Goal: Task Accomplishment & Management: Complete application form

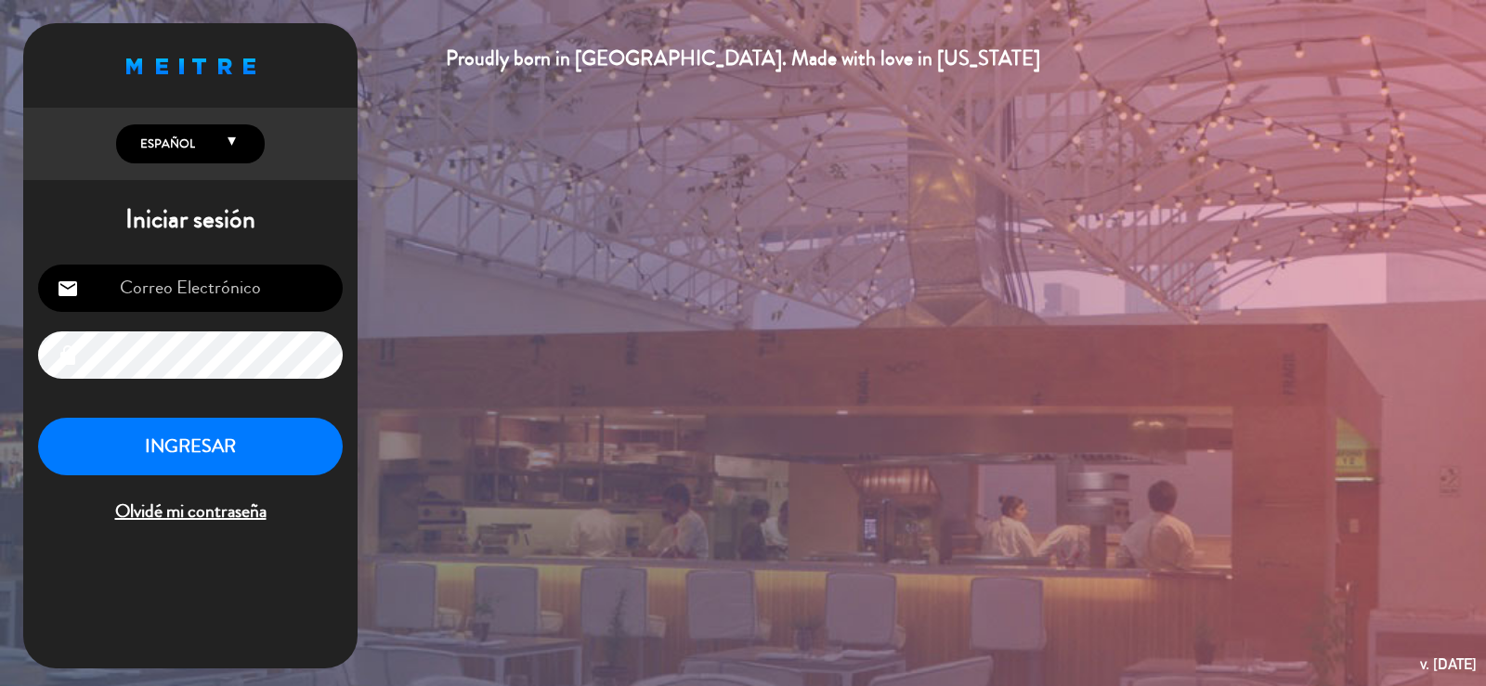
type input "info@parrilladonjulio.com.ar"
click at [347, 444] on div "info@parrilladonjulio.com.ar email lock INGRESAR Olvidé mi contraseña" at bounding box center [190, 396] width 334 height 293
click at [320, 442] on button "INGRESAR" at bounding box center [190, 447] width 305 height 59
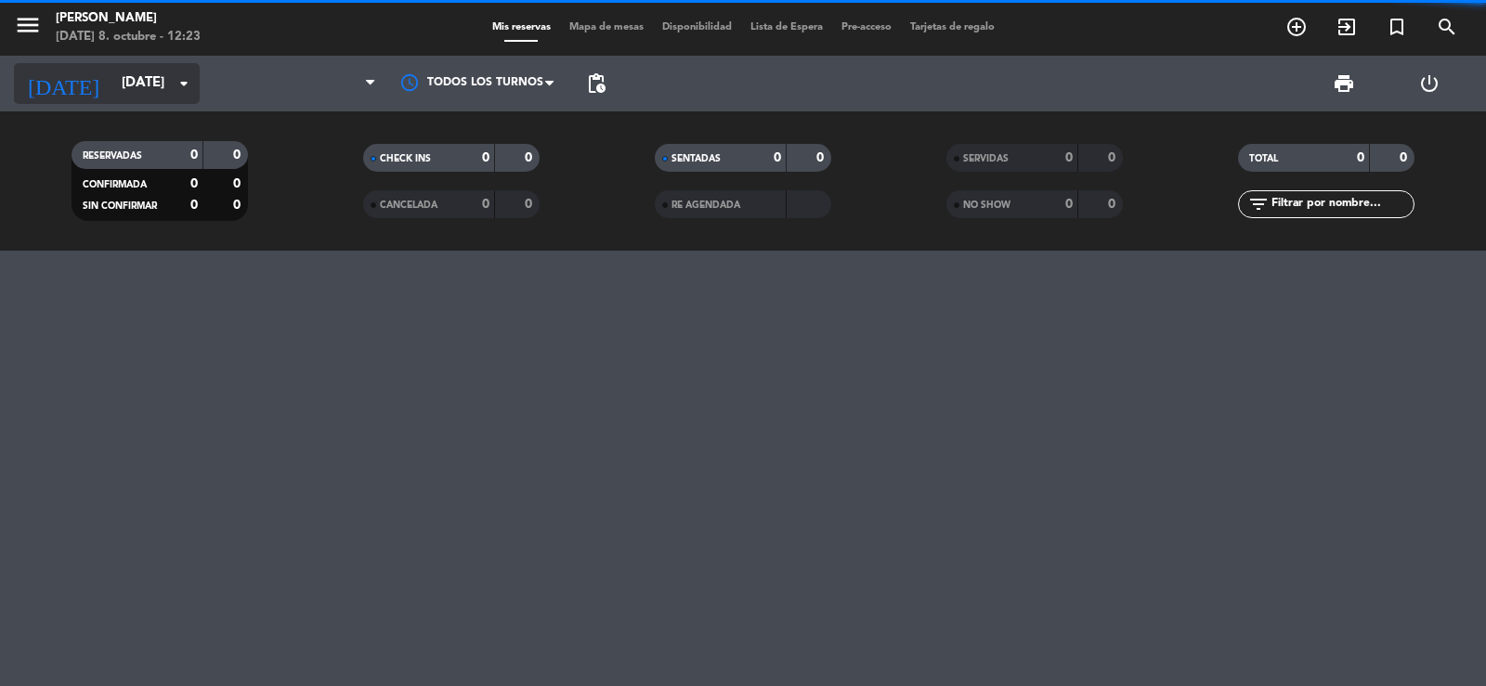
click at [116, 87] on input "mié. 8 oct." at bounding box center [201, 83] width 179 height 35
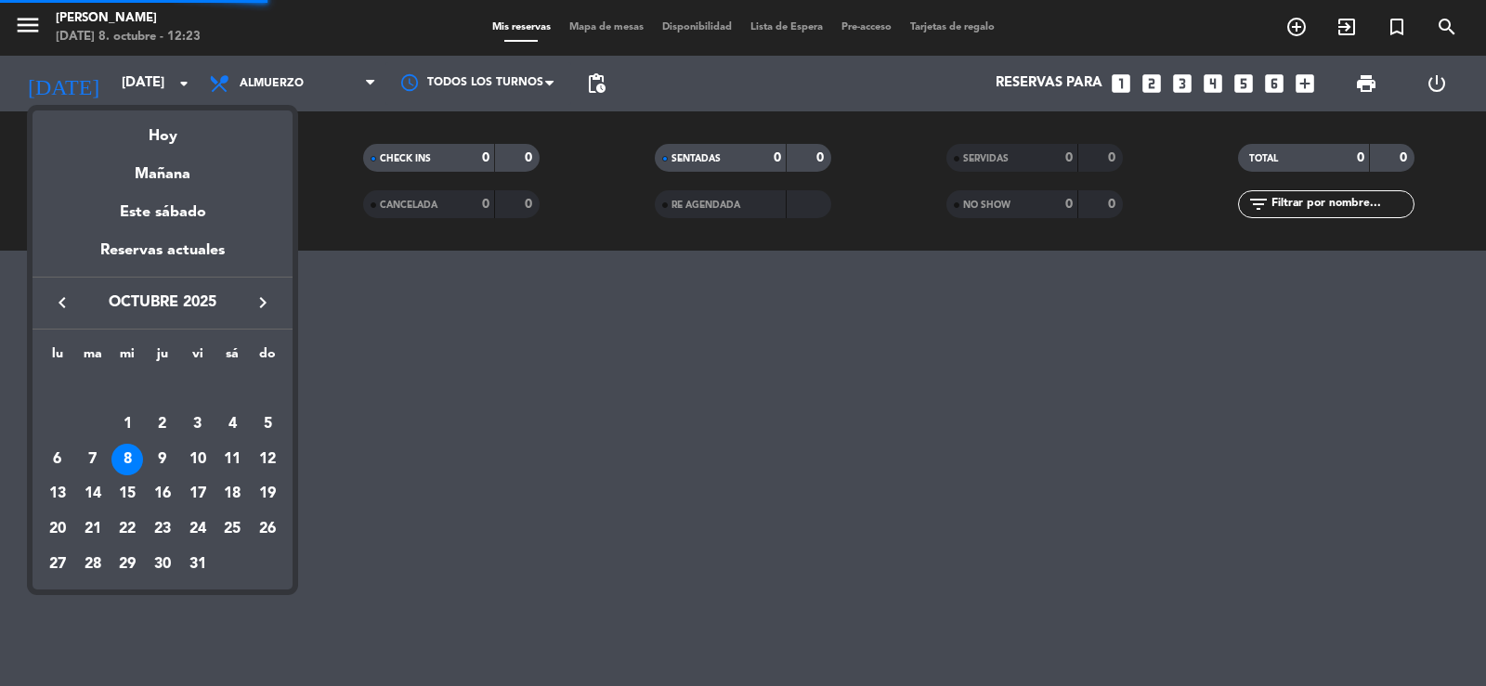
click at [263, 306] on icon "keyboard_arrow_right" at bounding box center [263, 303] width 22 height 22
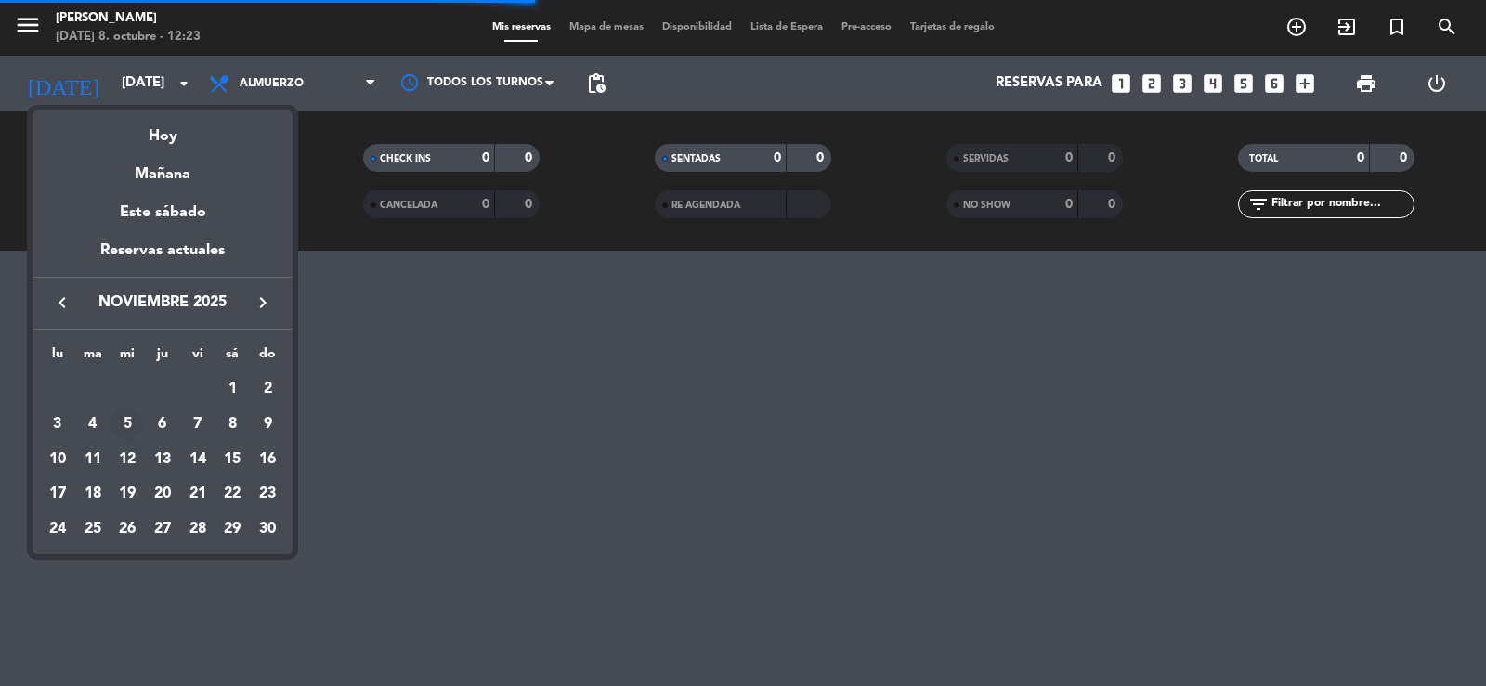
click at [121, 421] on div "5" at bounding box center [127, 425] width 32 height 32
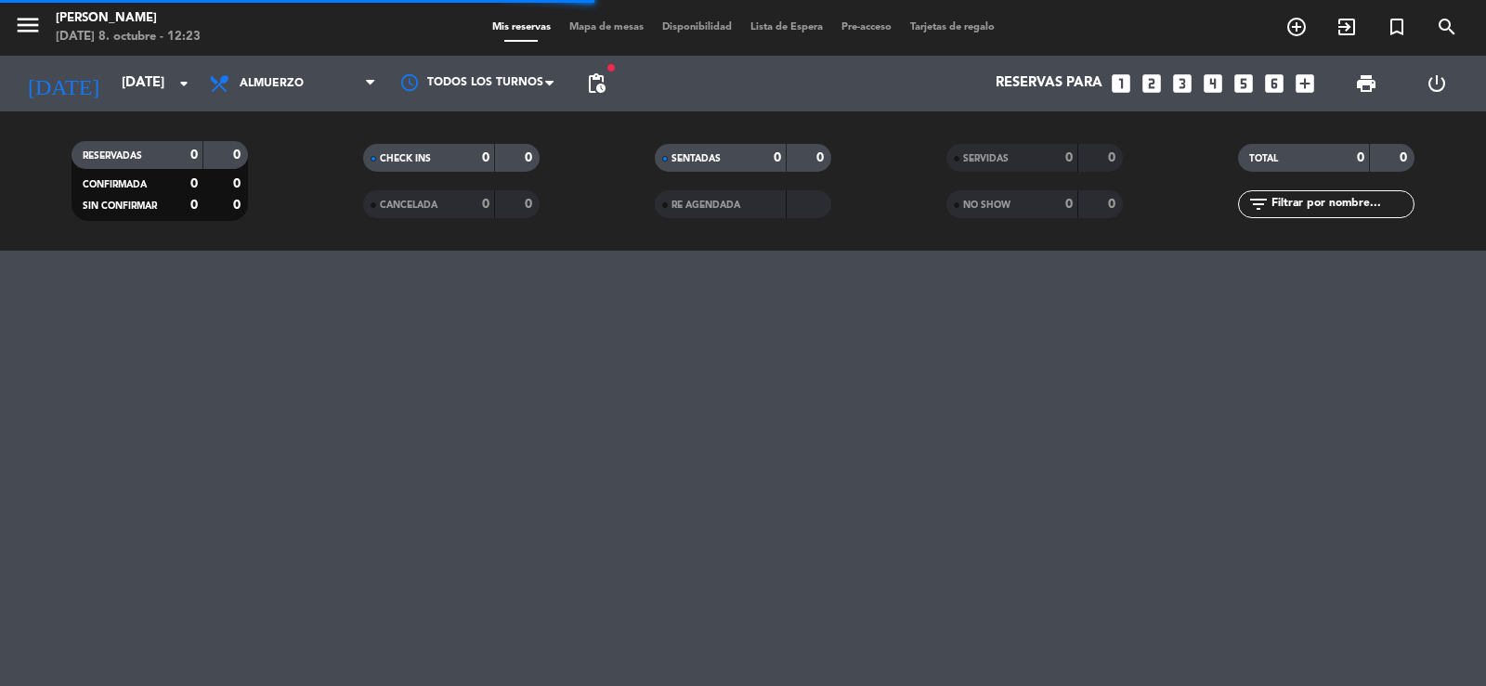
type input "mié. 5 nov."
click at [267, 90] on span "Almuerzo" at bounding box center [293, 83] width 186 height 41
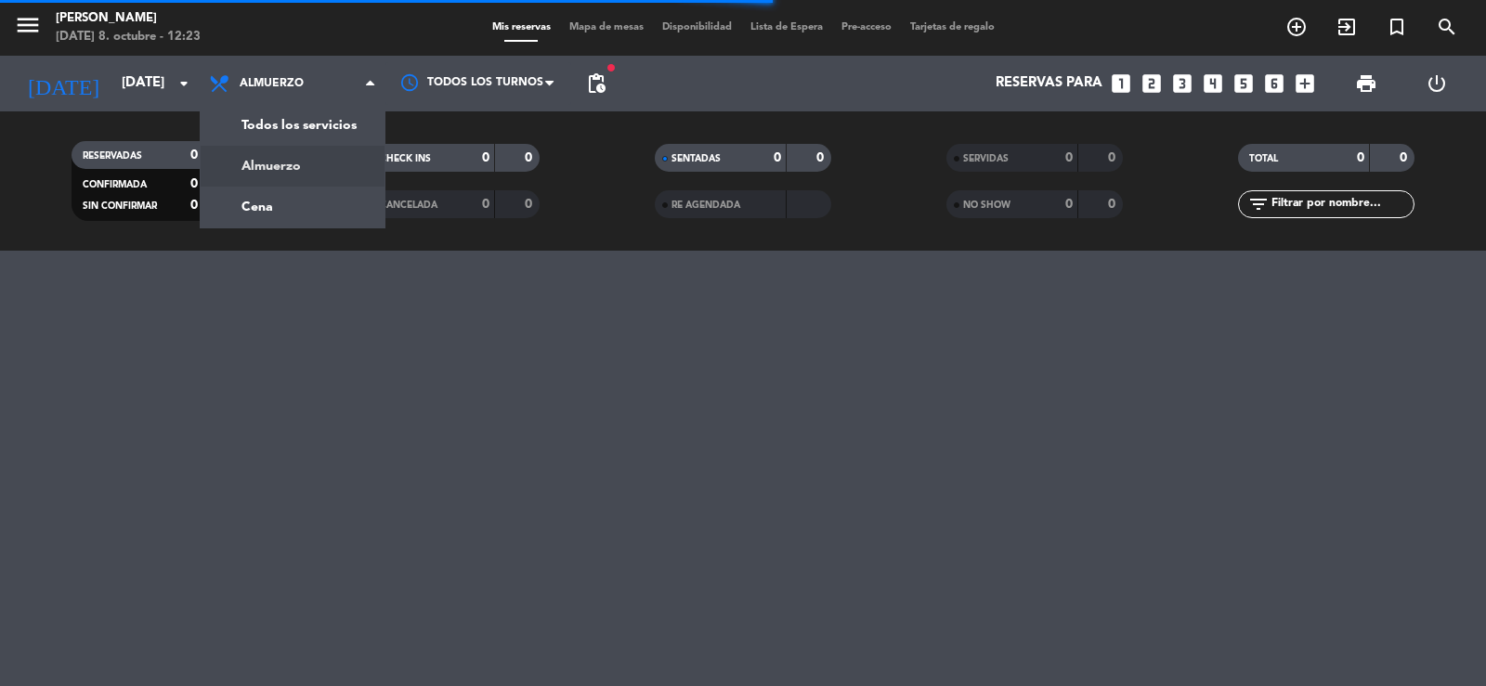
click at [273, 125] on div "RESERVADAS 0 0 CONFIRMADA 0 0 SIN CONFIRMAR 0 0 CHECK INS 0 0 CANCELADA 0 0 SEN…" at bounding box center [743, 180] width 1486 height 139
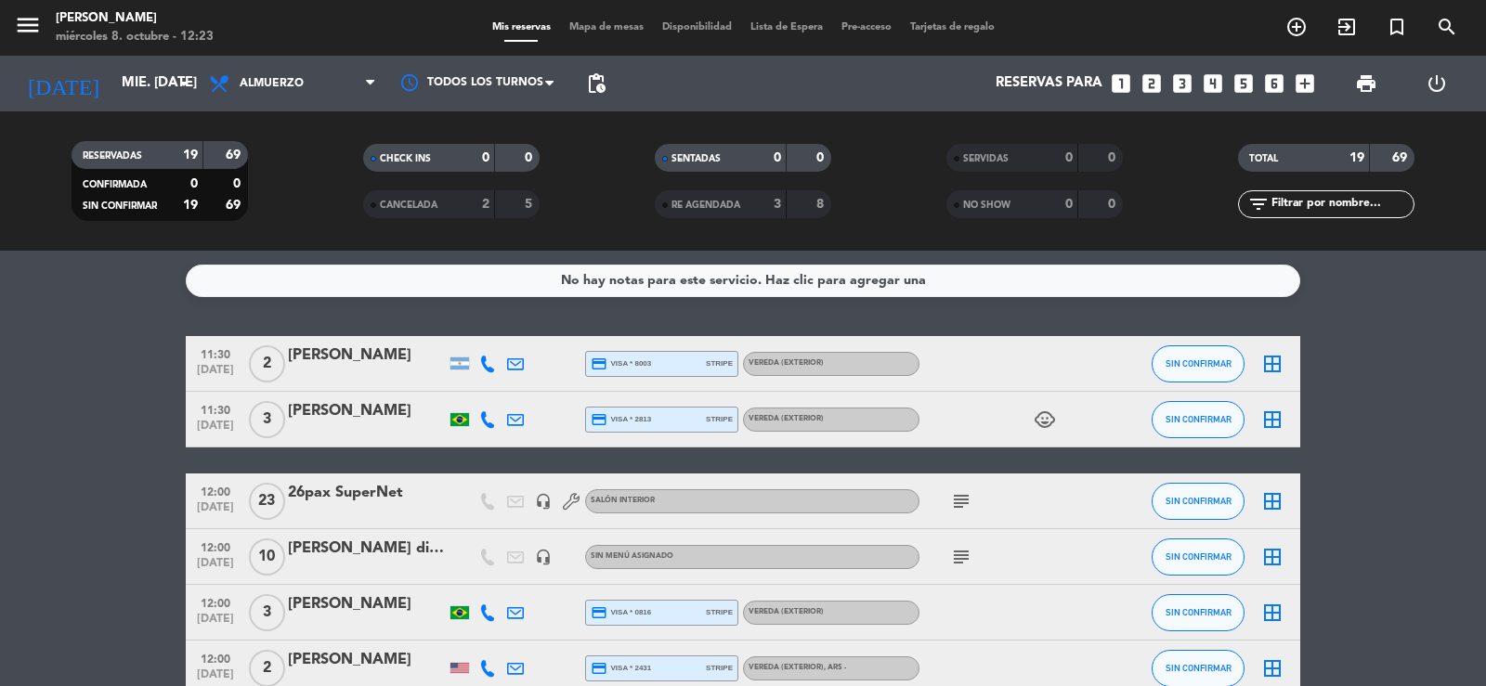
click at [1355, 200] on input "text" at bounding box center [1342, 204] width 144 height 20
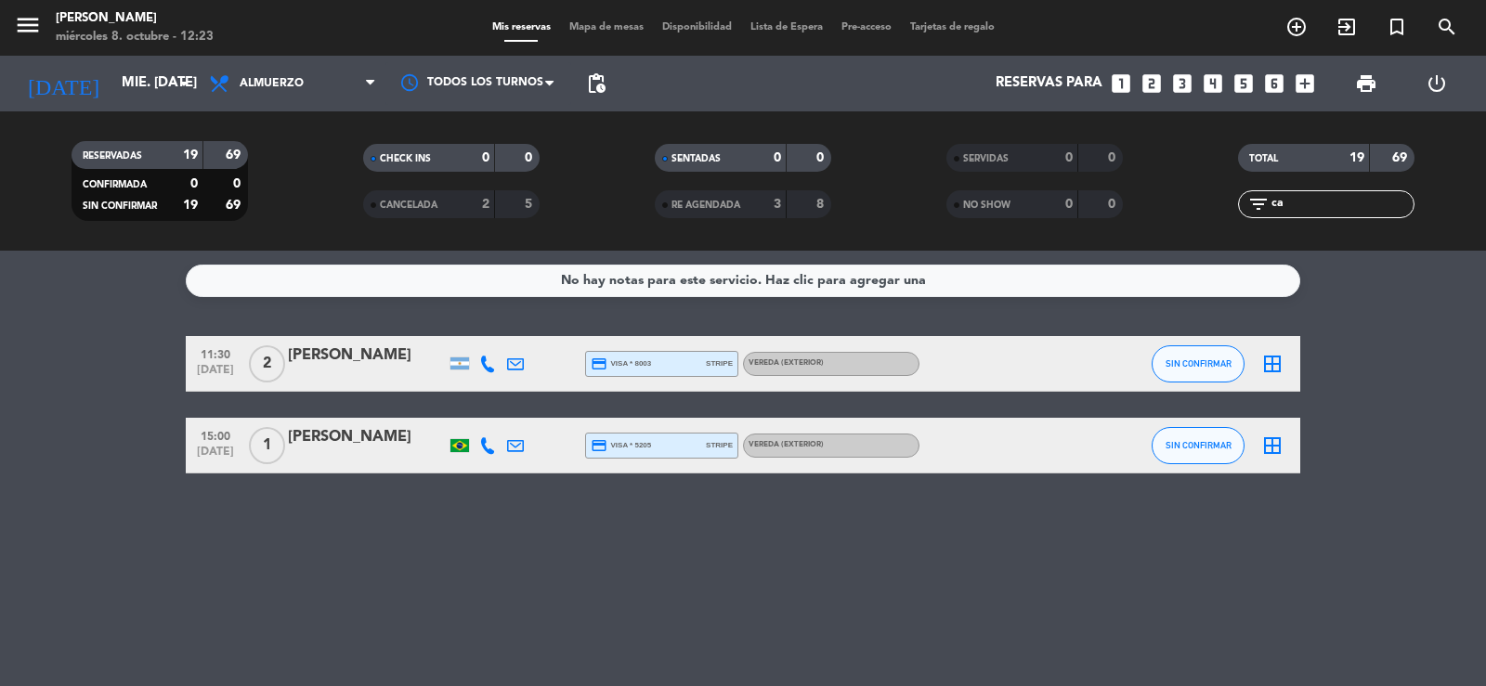
type input "c"
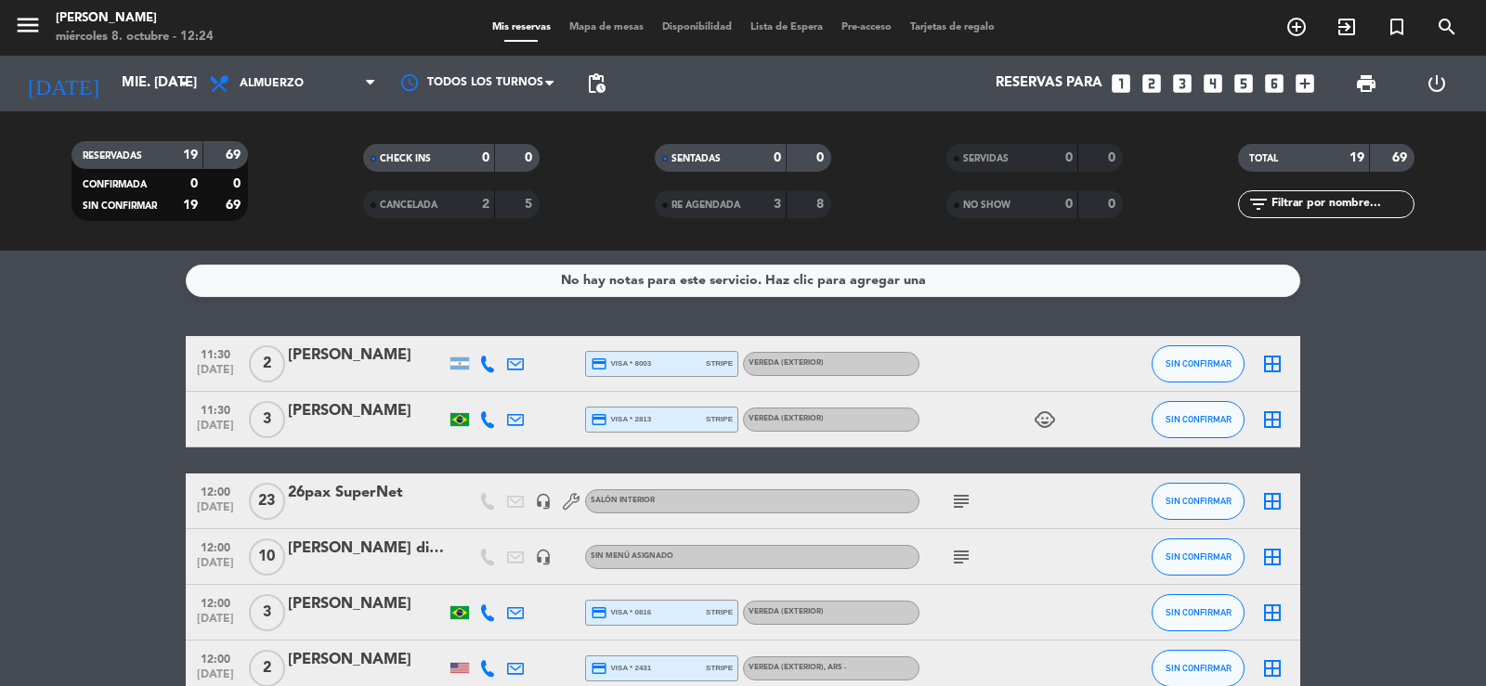
click at [954, 561] on icon "subject" at bounding box center [961, 557] width 22 height 22
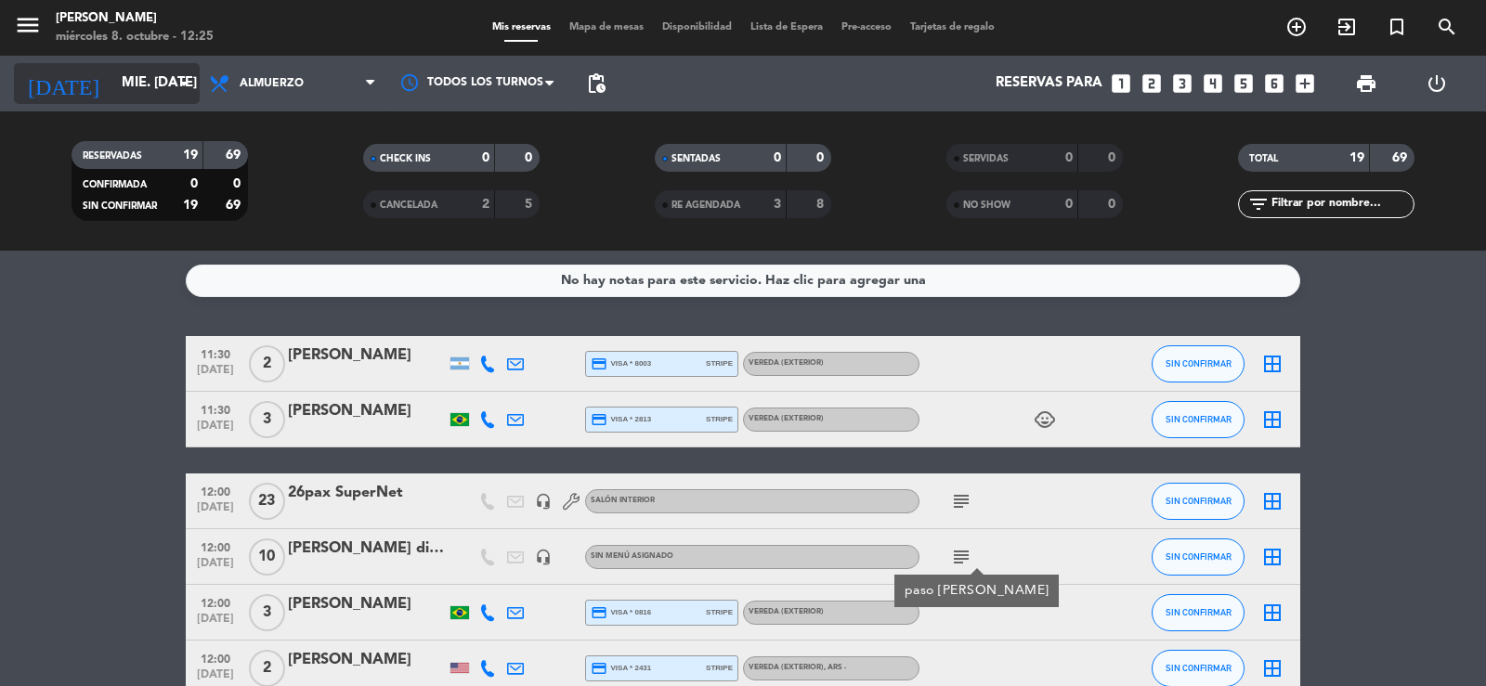
click at [137, 66] on input "mié. 5 nov." at bounding box center [201, 83] width 179 height 35
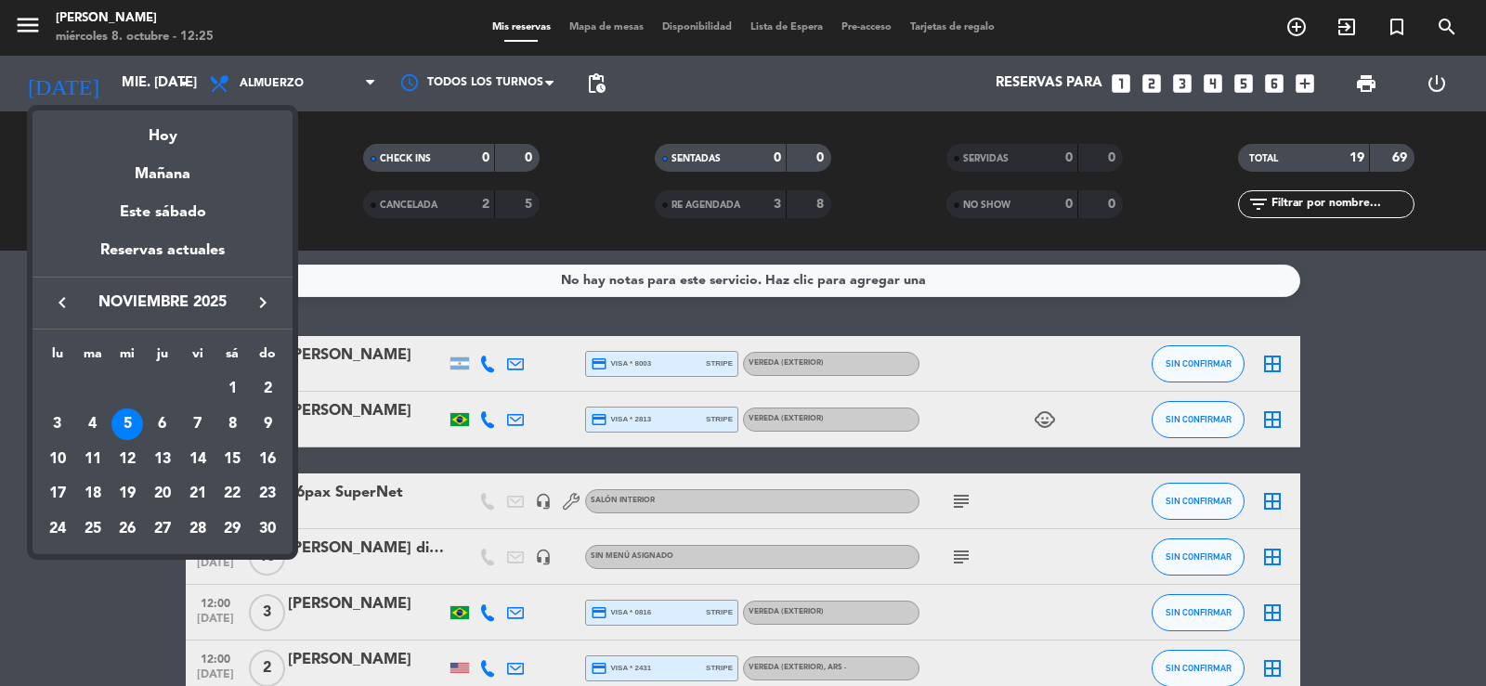
click at [59, 308] on icon "keyboard_arrow_left" at bounding box center [62, 303] width 22 height 22
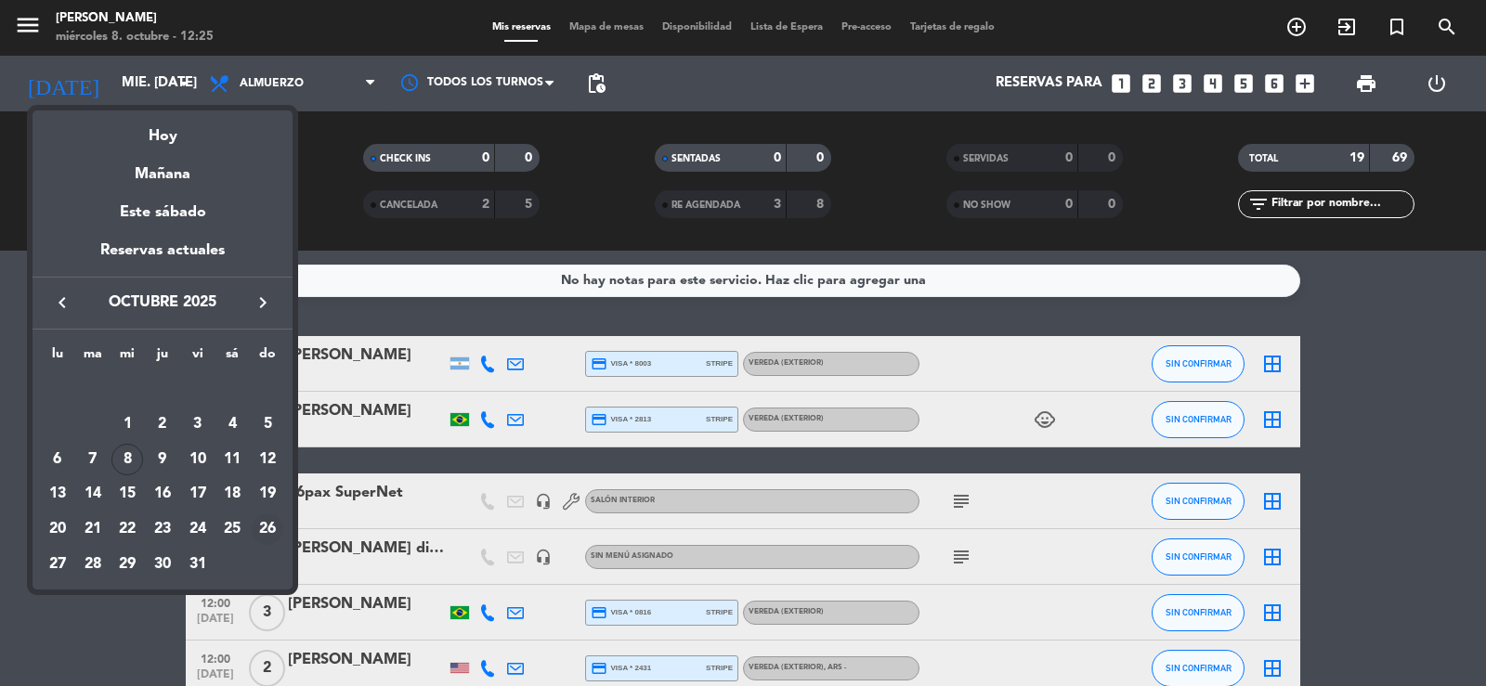
click at [258, 529] on div "26" at bounding box center [268, 530] width 32 height 32
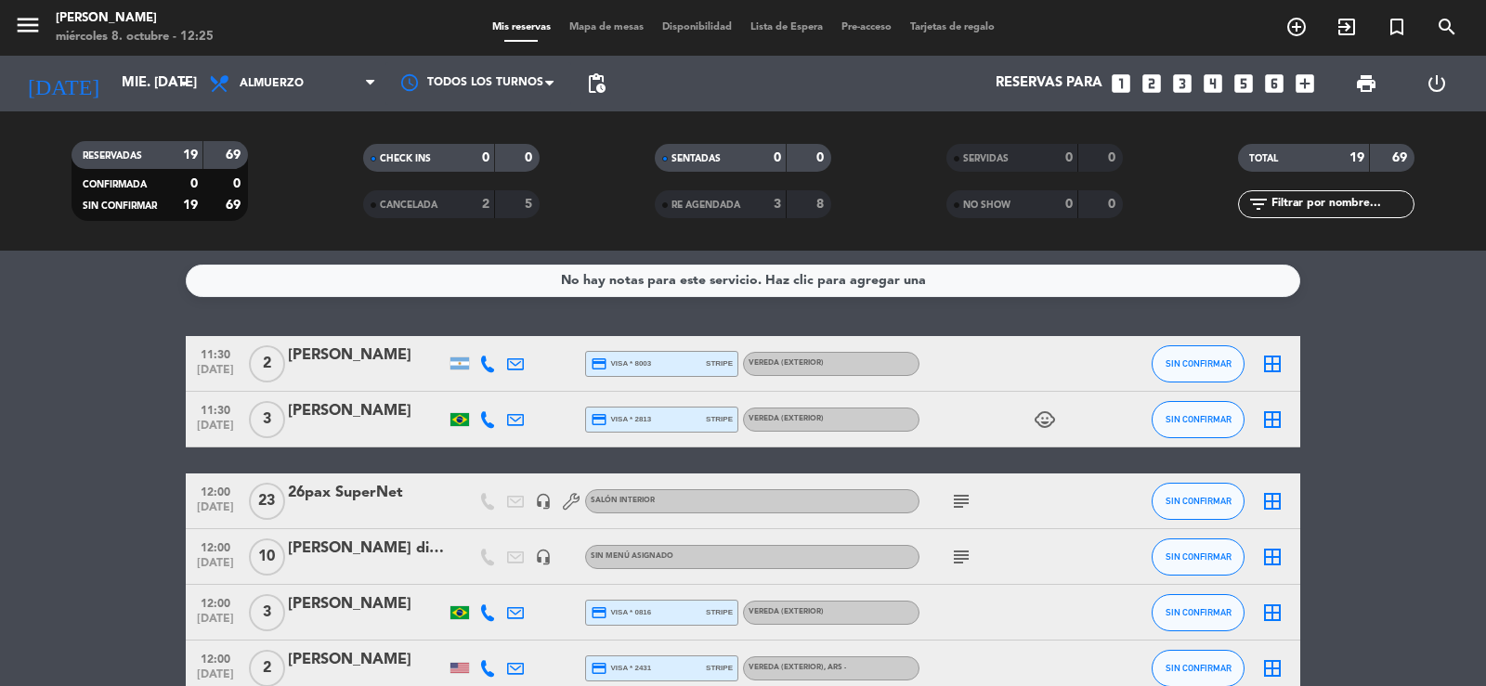
type input "dom. 26 oct."
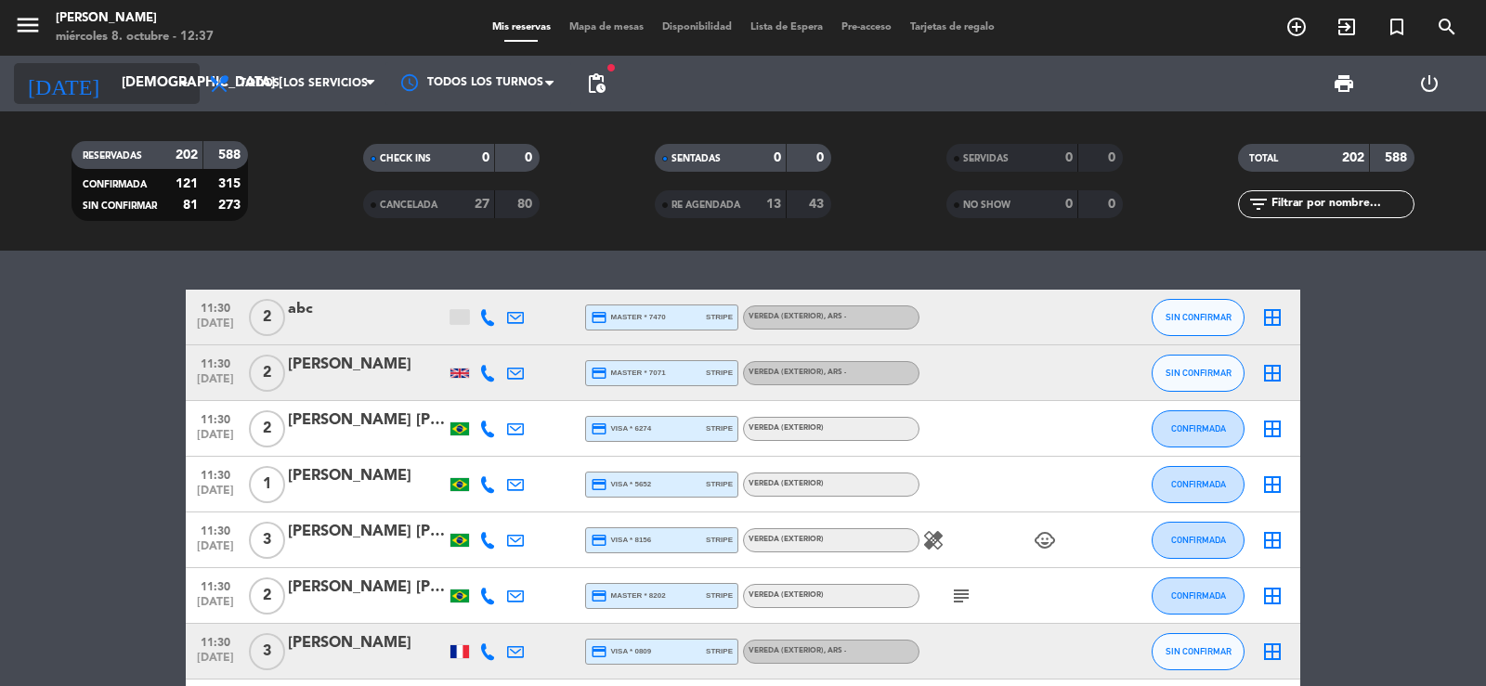
click at [176, 80] on icon "arrow_drop_down" at bounding box center [184, 83] width 22 height 22
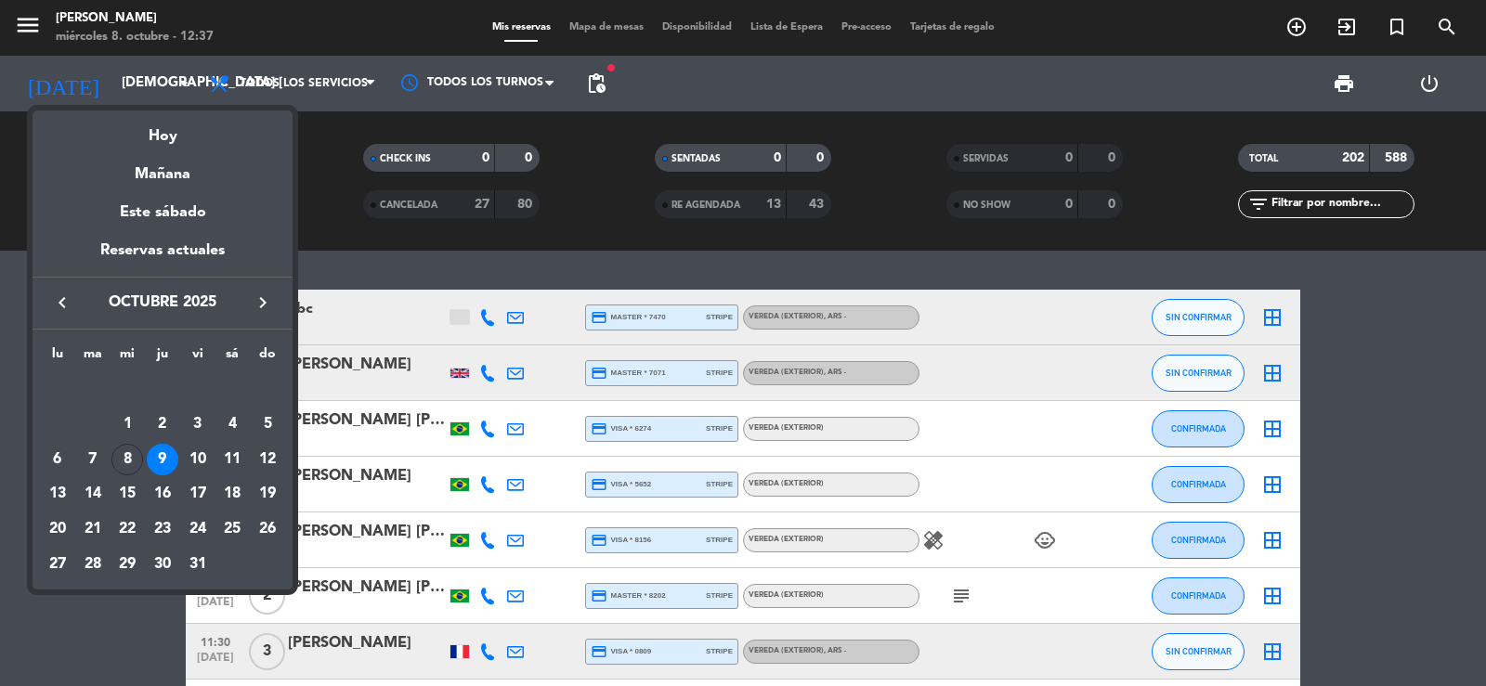
click at [603, 85] on div at bounding box center [743, 343] width 1486 height 686
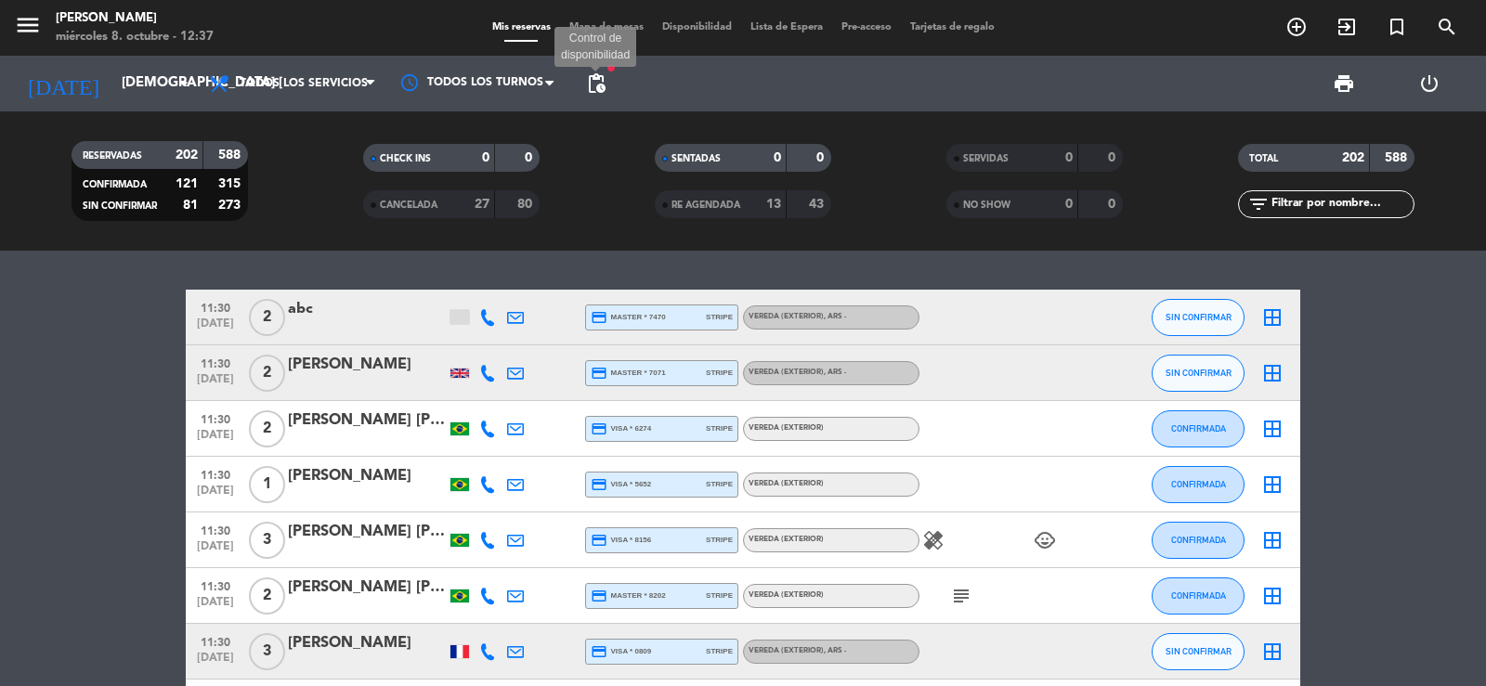
click at [599, 83] on span "pending_actions" at bounding box center [596, 83] width 22 height 22
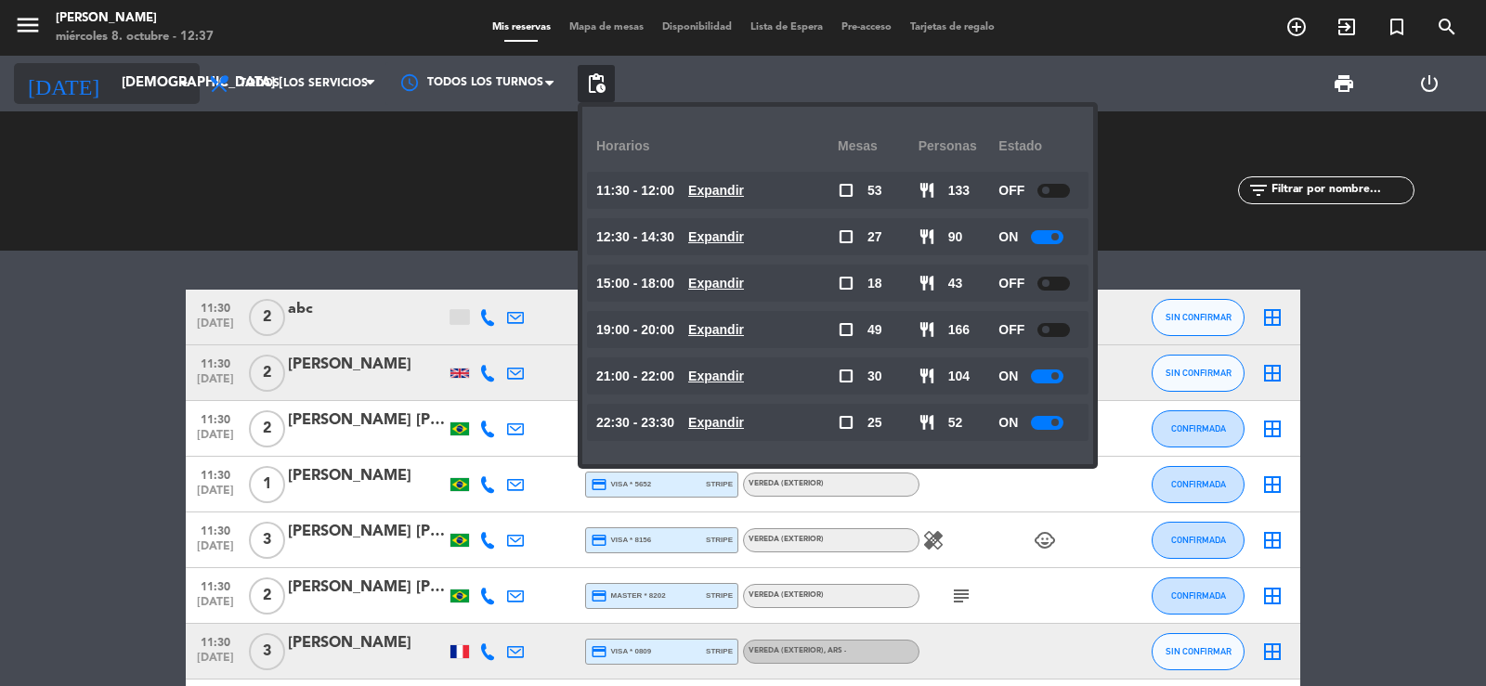
click at [123, 77] on input "[DEMOGRAPHIC_DATA] [DATE]" at bounding box center [201, 83] width 179 height 35
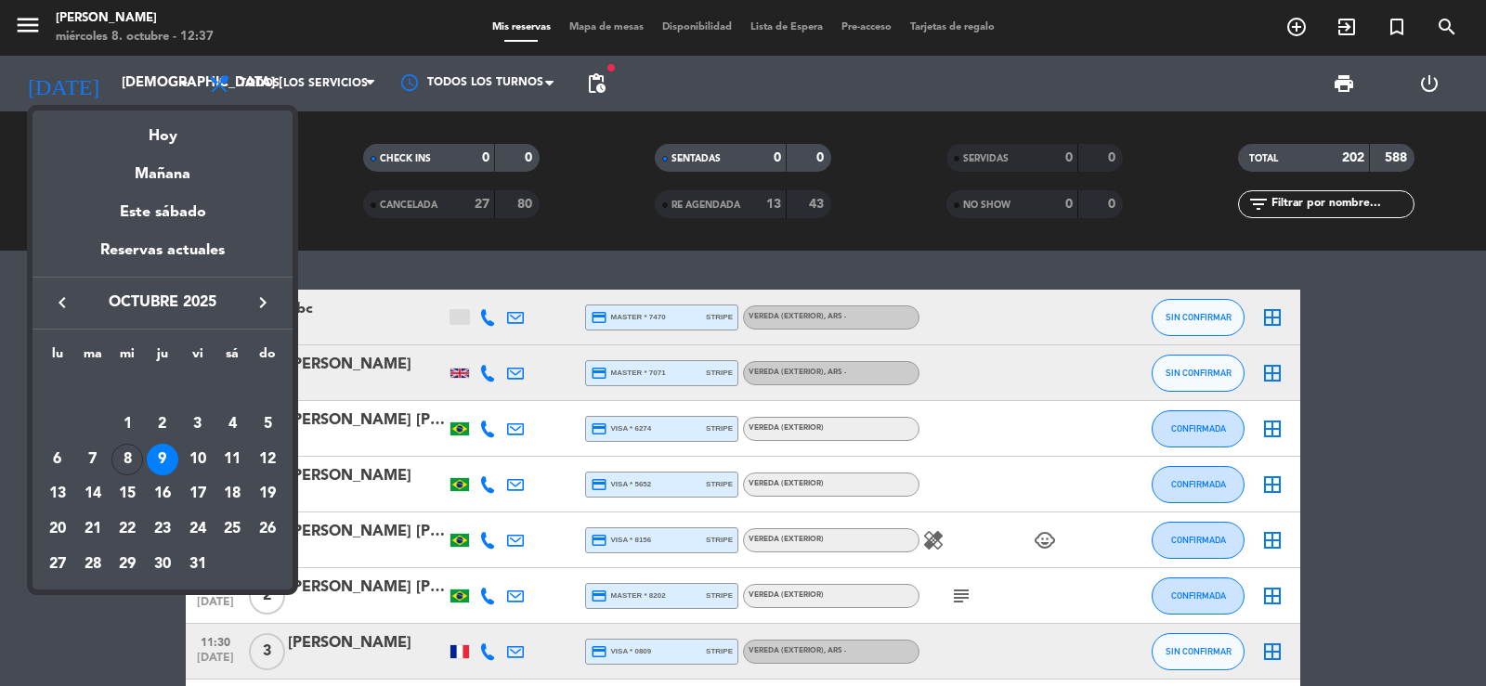
click at [196, 453] on div "10" at bounding box center [198, 460] width 32 height 32
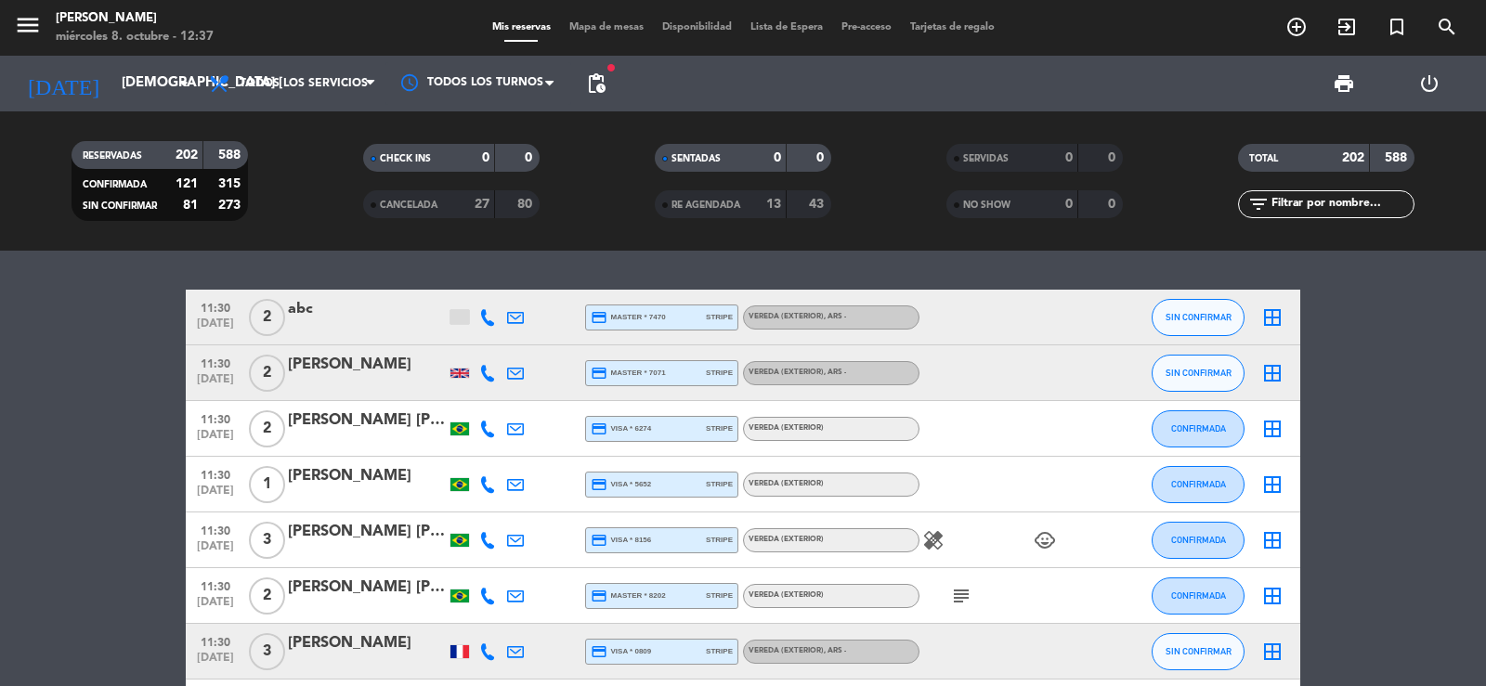
type input "vie. [DATE]"
click at [595, 95] on span "pending_actions" at bounding box center [596, 83] width 37 height 37
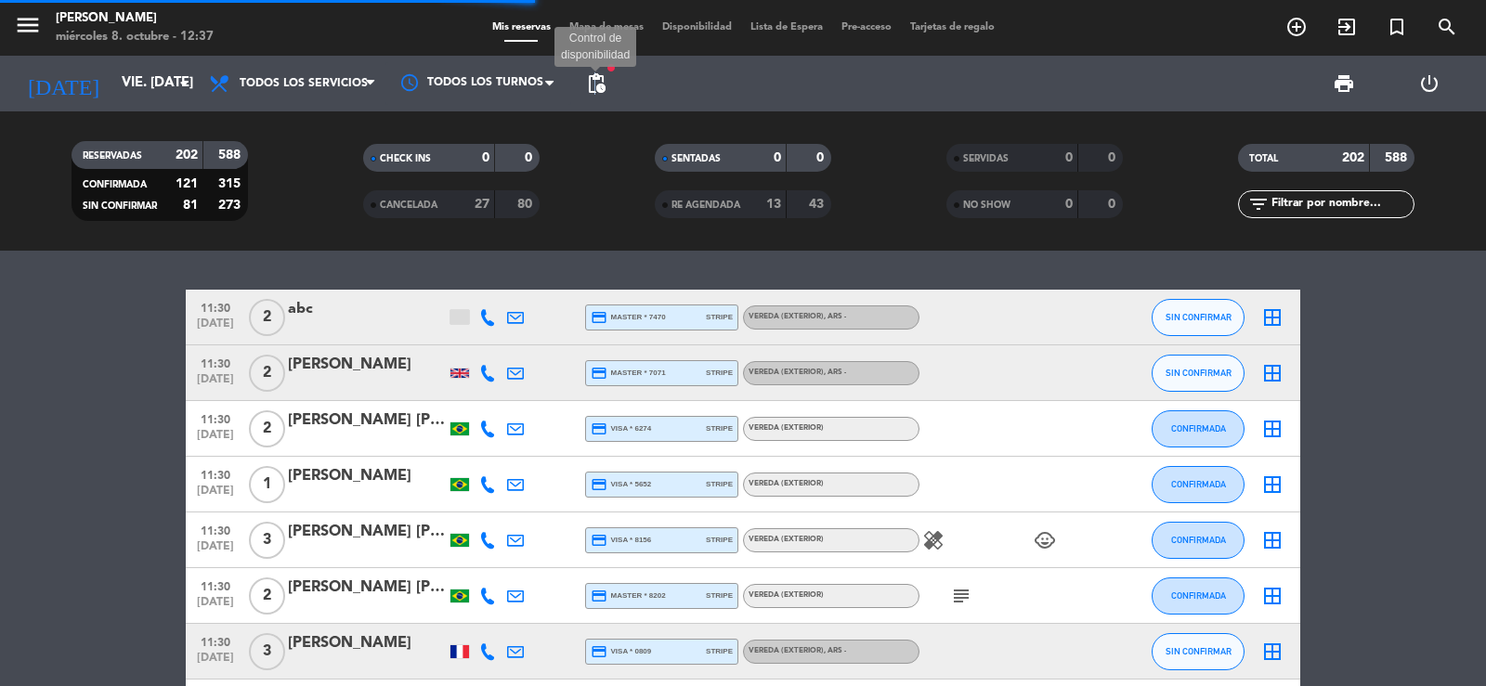
click at [604, 85] on span "pending_actions" at bounding box center [596, 83] width 22 height 22
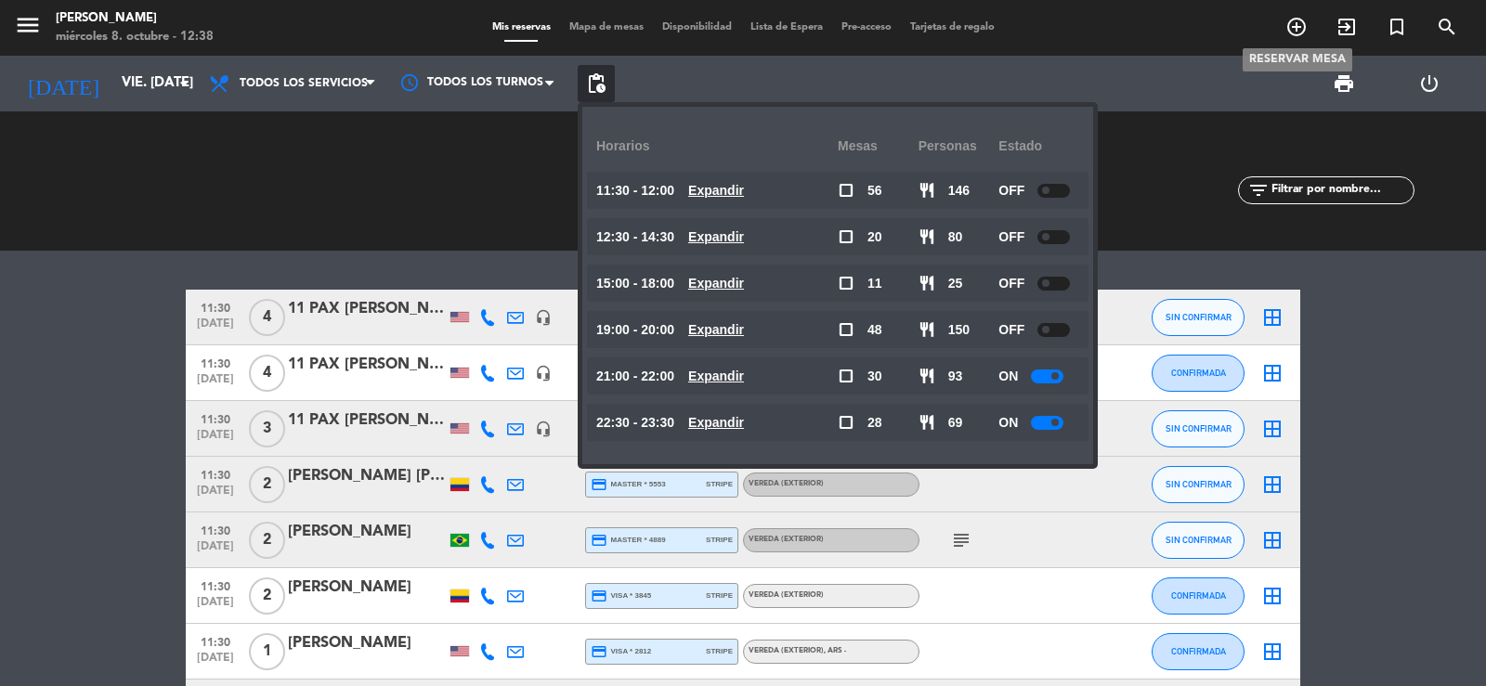
click at [1293, 29] on icon "add_circle_outline" at bounding box center [1296, 27] width 22 height 22
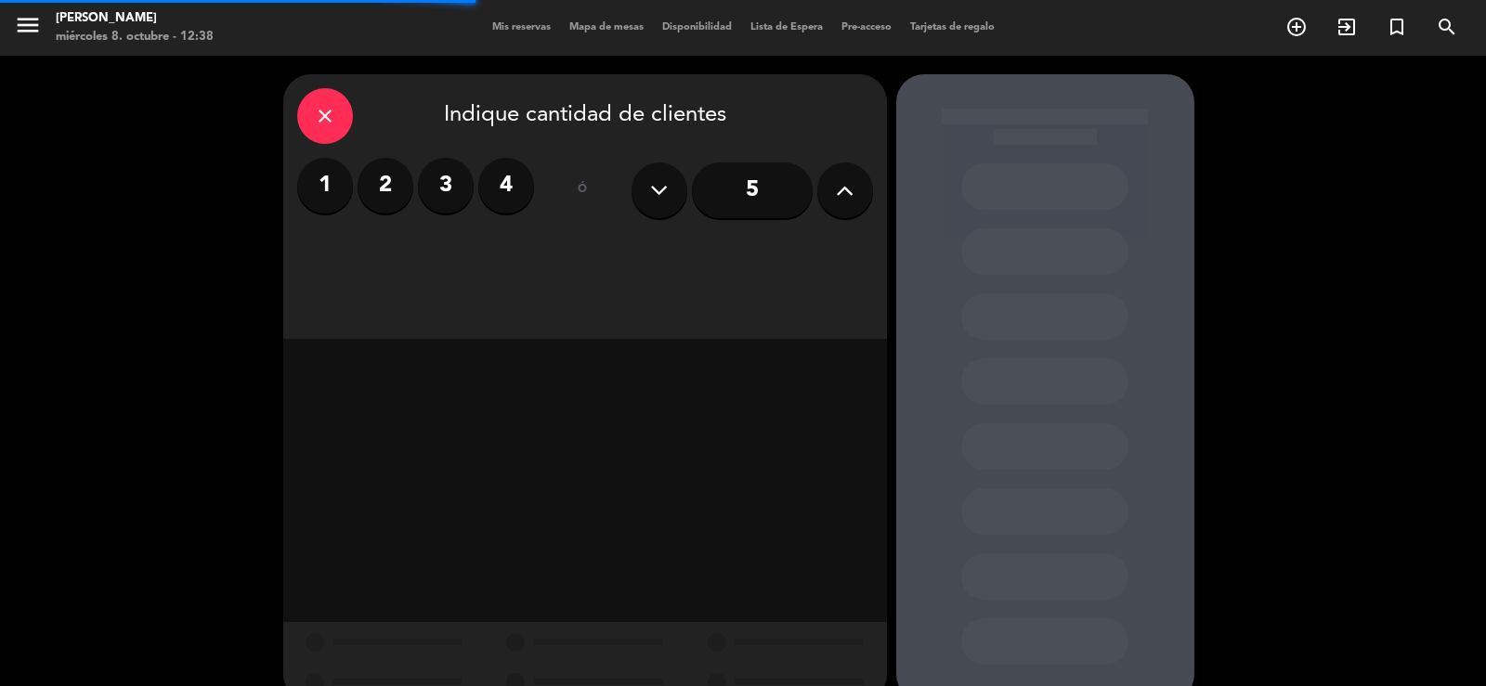
click at [751, 205] on input "5" at bounding box center [752, 191] width 121 height 56
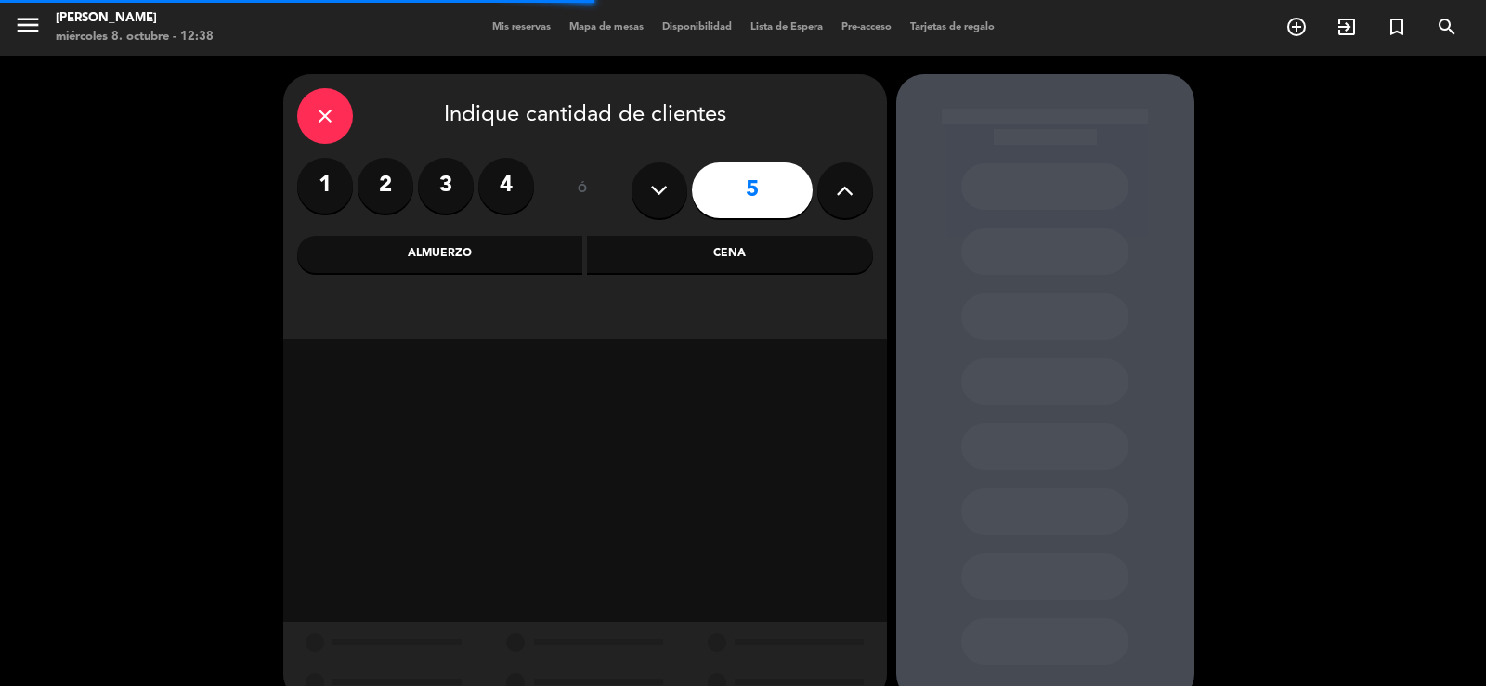
click at [507, 269] on div "Almuerzo" at bounding box center [440, 254] width 286 height 37
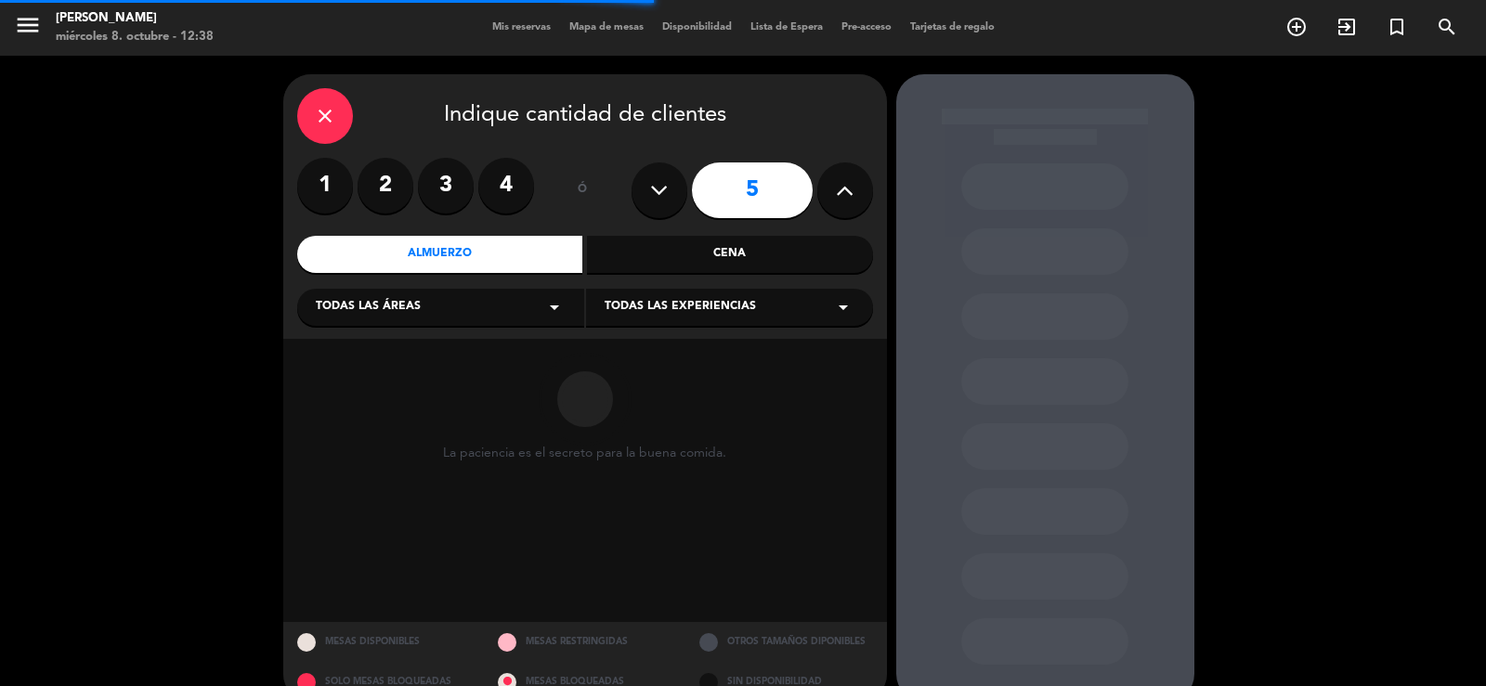
click at [461, 323] on div "Todas las áreas arrow_drop_down" at bounding box center [440, 307] width 287 height 37
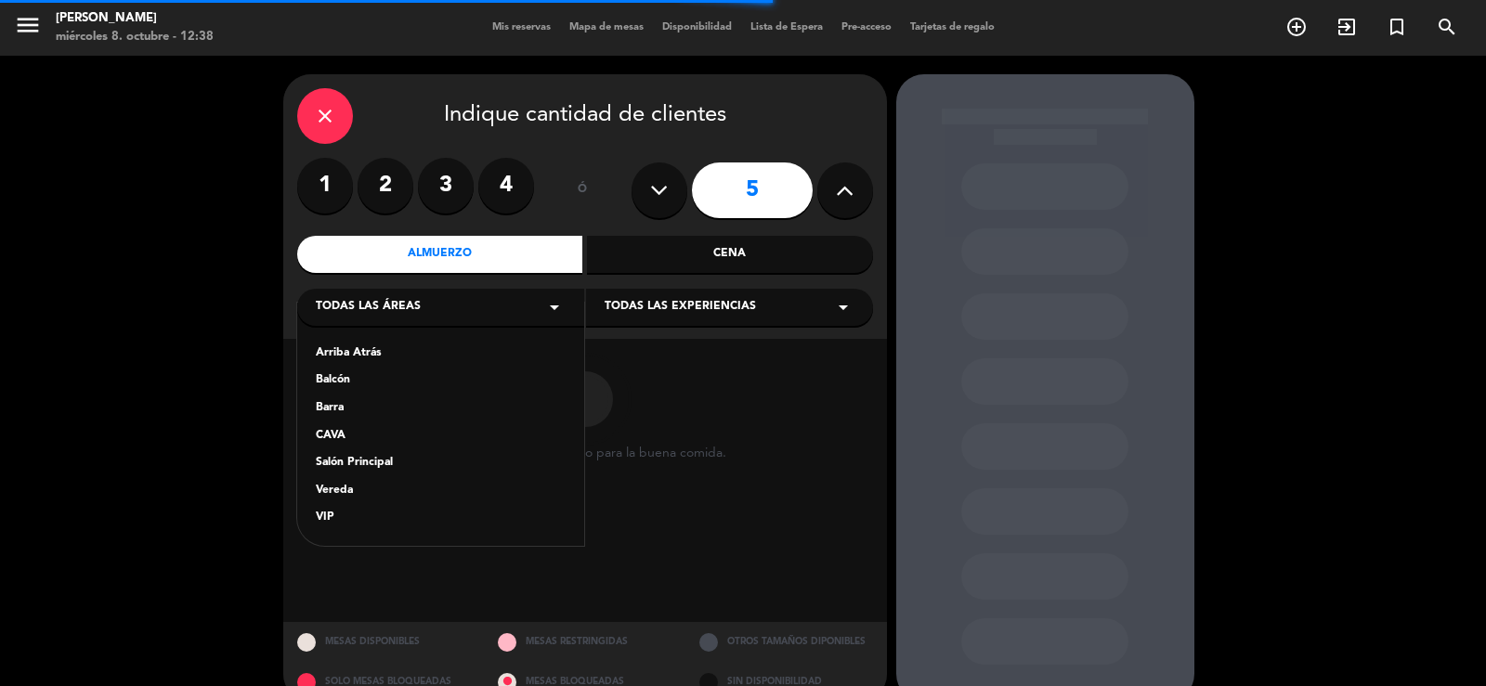
click at [390, 457] on div "Salón Principal" at bounding box center [441, 463] width 250 height 19
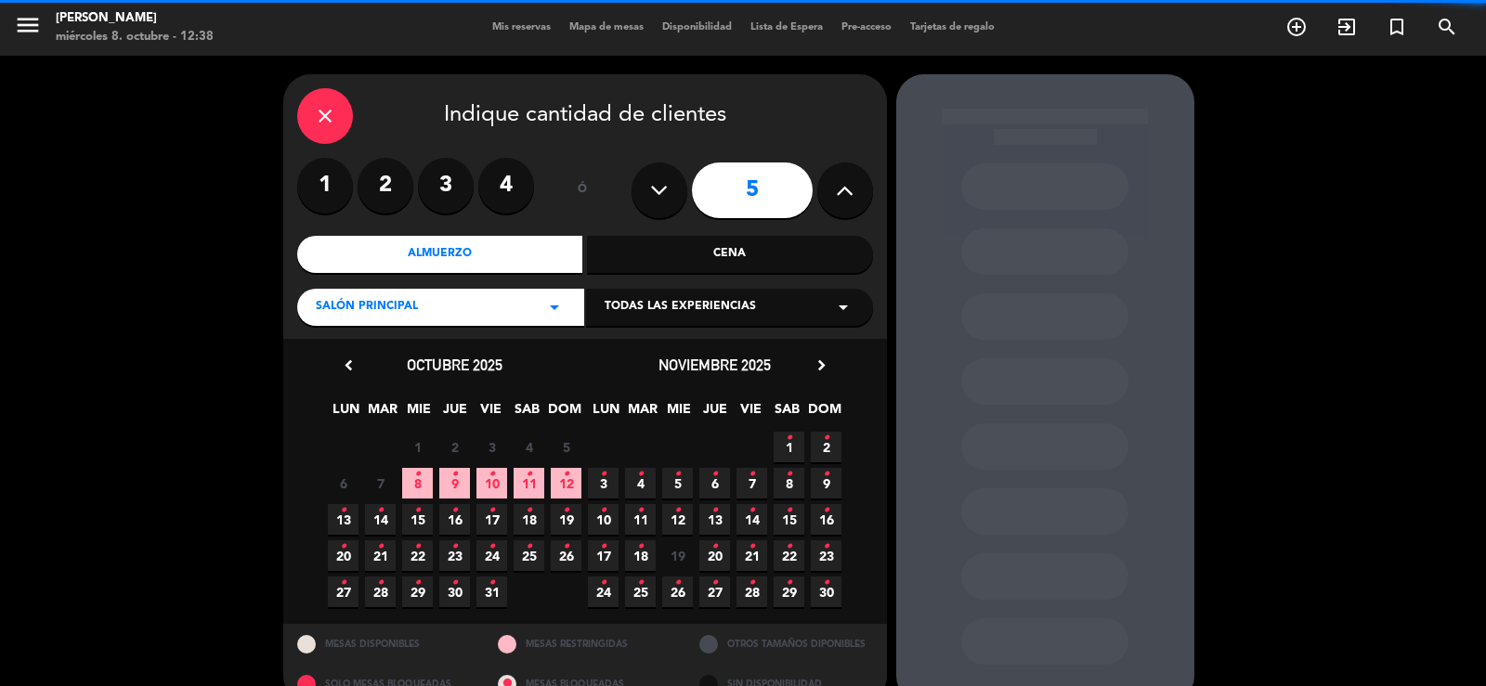
click at [626, 306] on span "Todas las experiencias" at bounding box center [680, 307] width 151 height 19
click at [620, 355] on div "Dining room" at bounding box center [730, 354] width 250 height 19
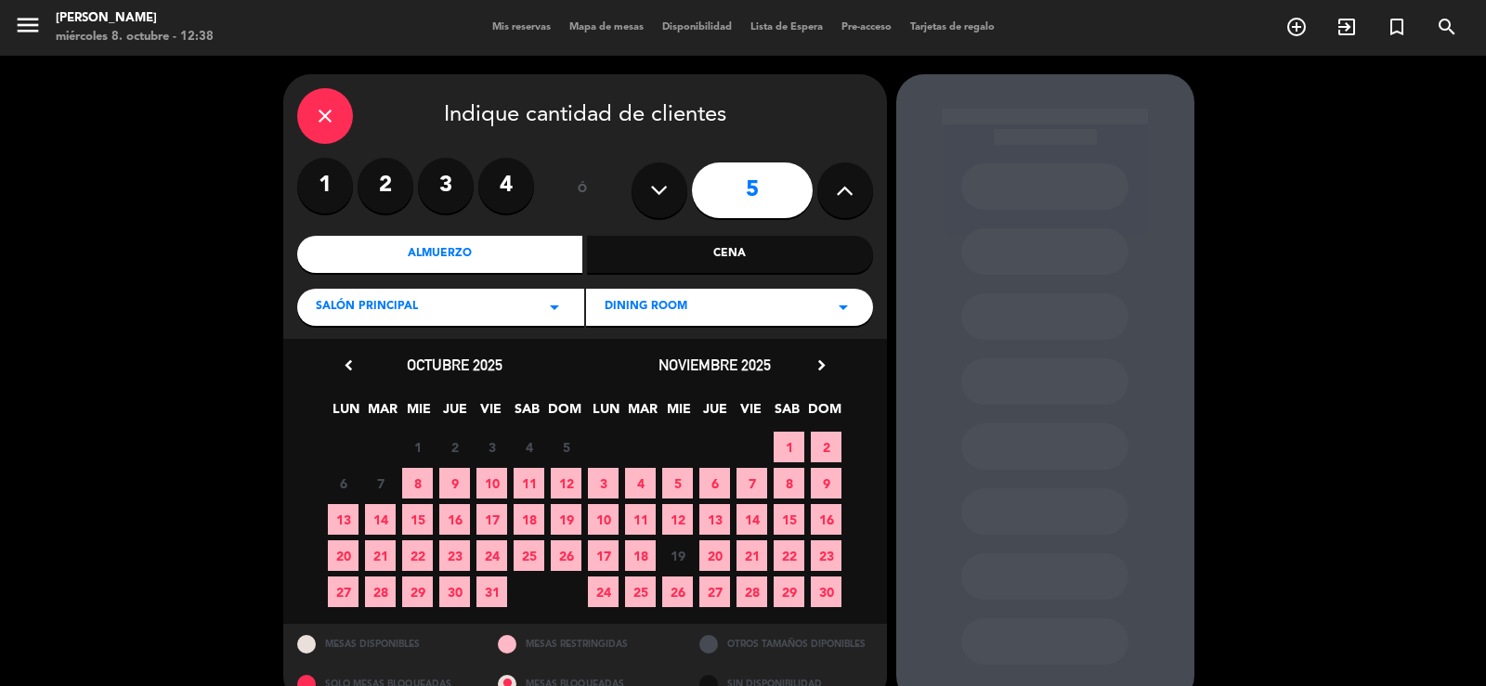
click at [681, 489] on span "5" at bounding box center [677, 483] width 31 height 31
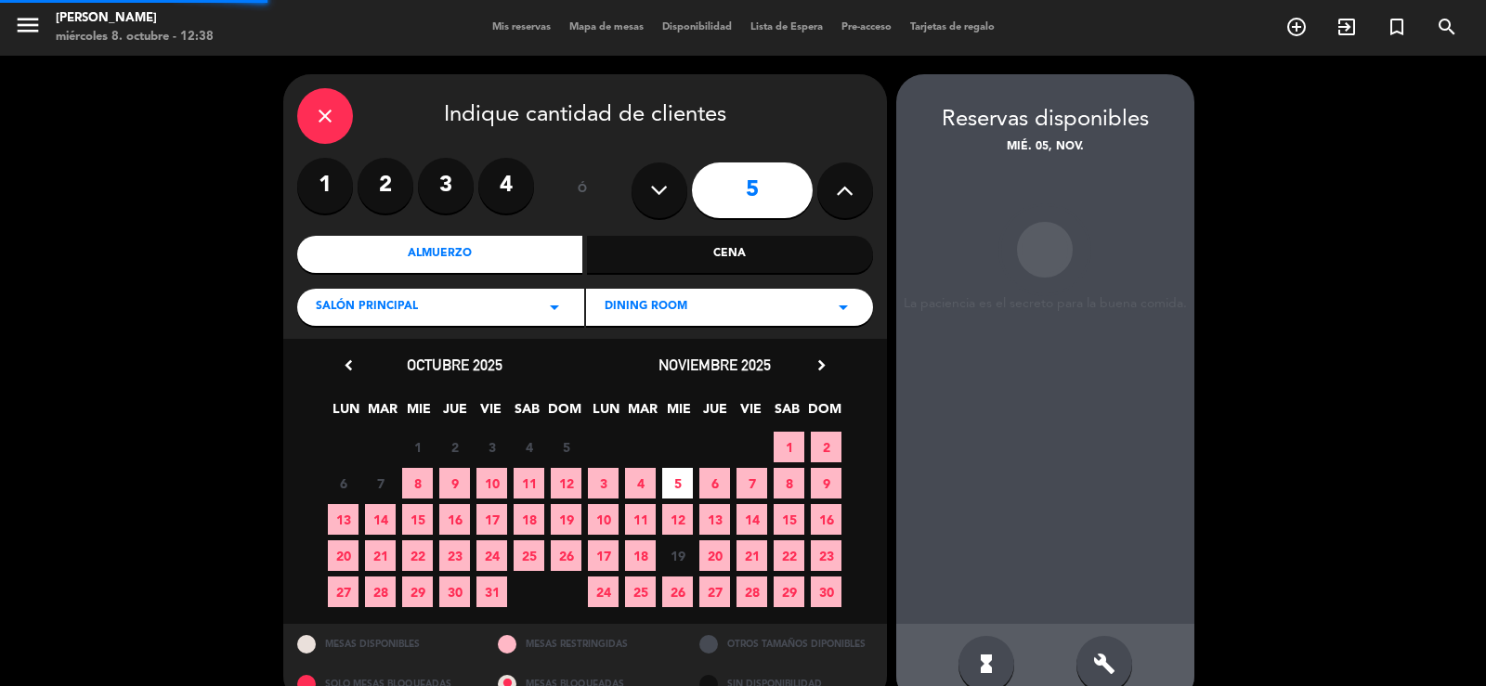
scroll to position [35, 0]
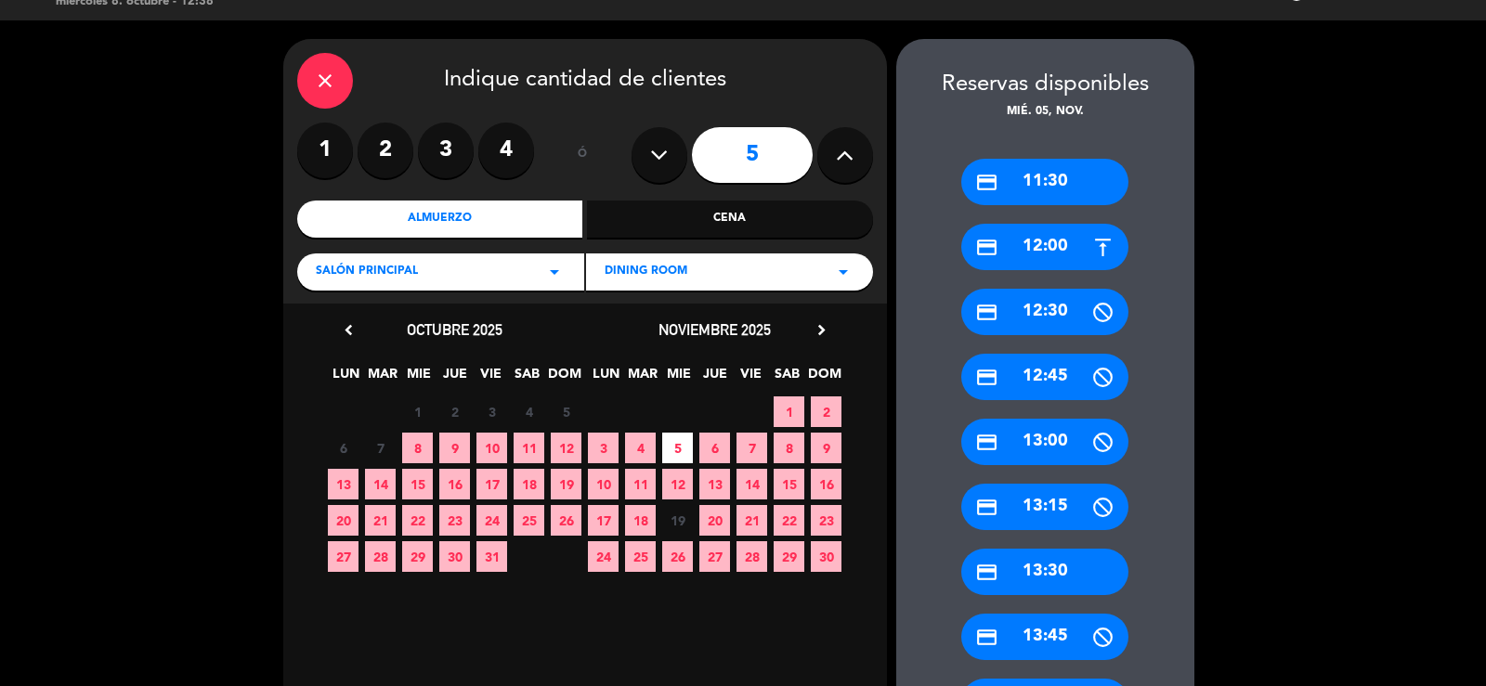
click at [1035, 582] on div "credit_card 13:30" at bounding box center [1044, 572] width 167 height 46
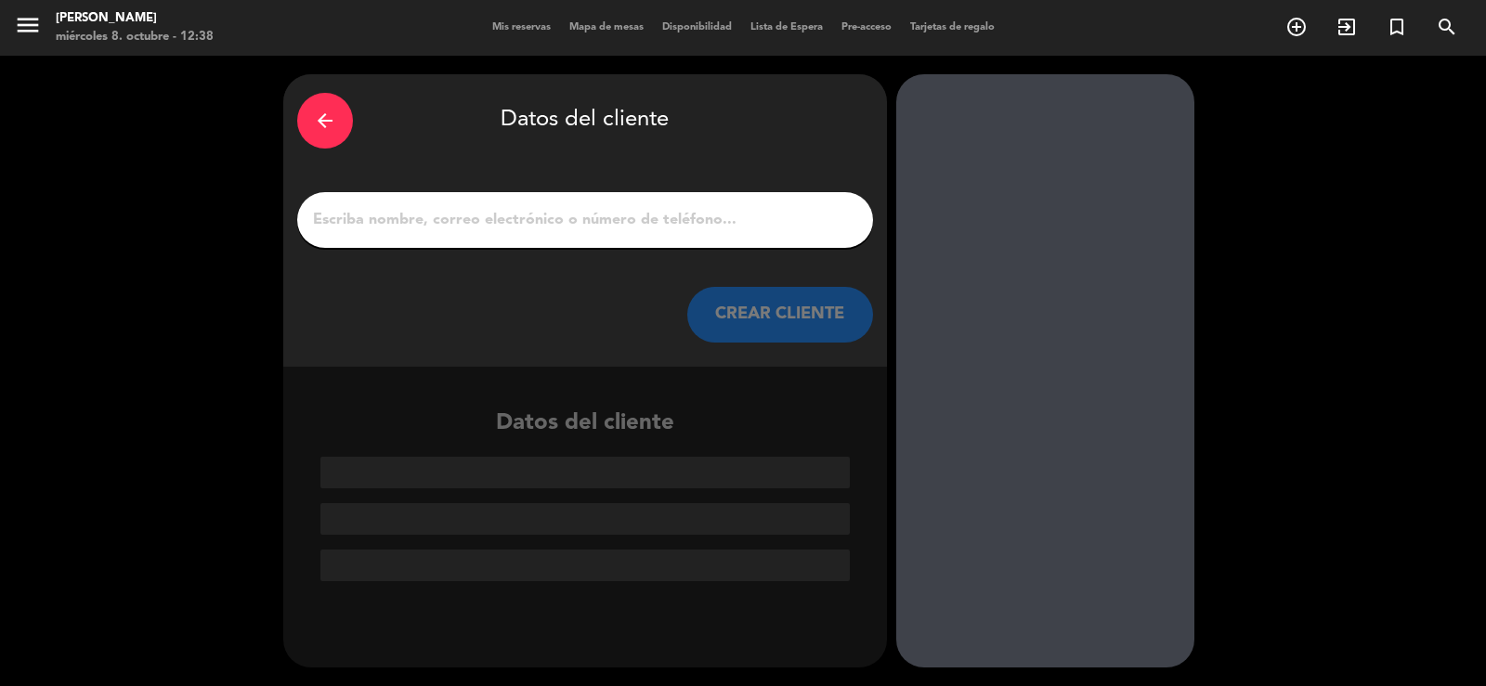
scroll to position [0, 0]
click at [532, 233] on input "1" at bounding box center [585, 220] width 548 height 26
paste input "[PERSON_NAME]"
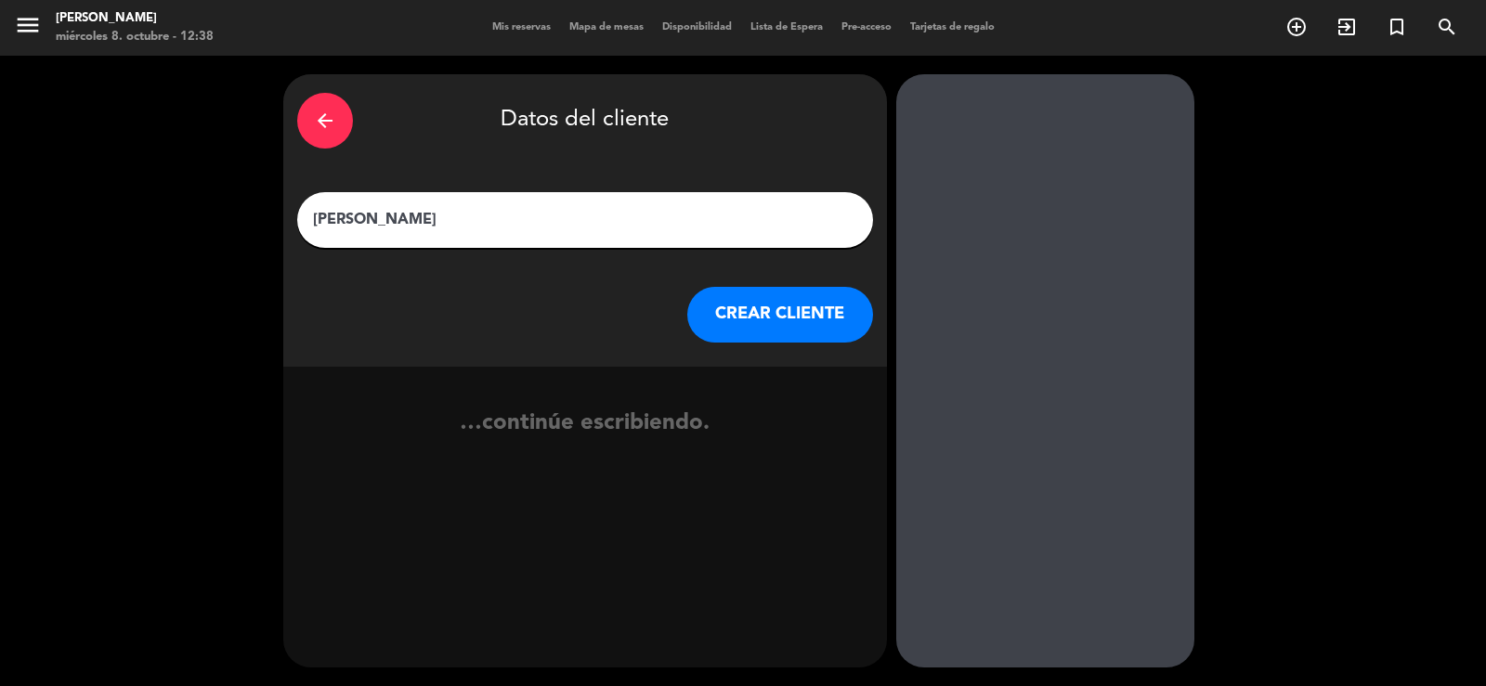
type input "[PERSON_NAME]"
click at [813, 340] on button "CREAR CLIENTE" at bounding box center [780, 315] width 186 height 56
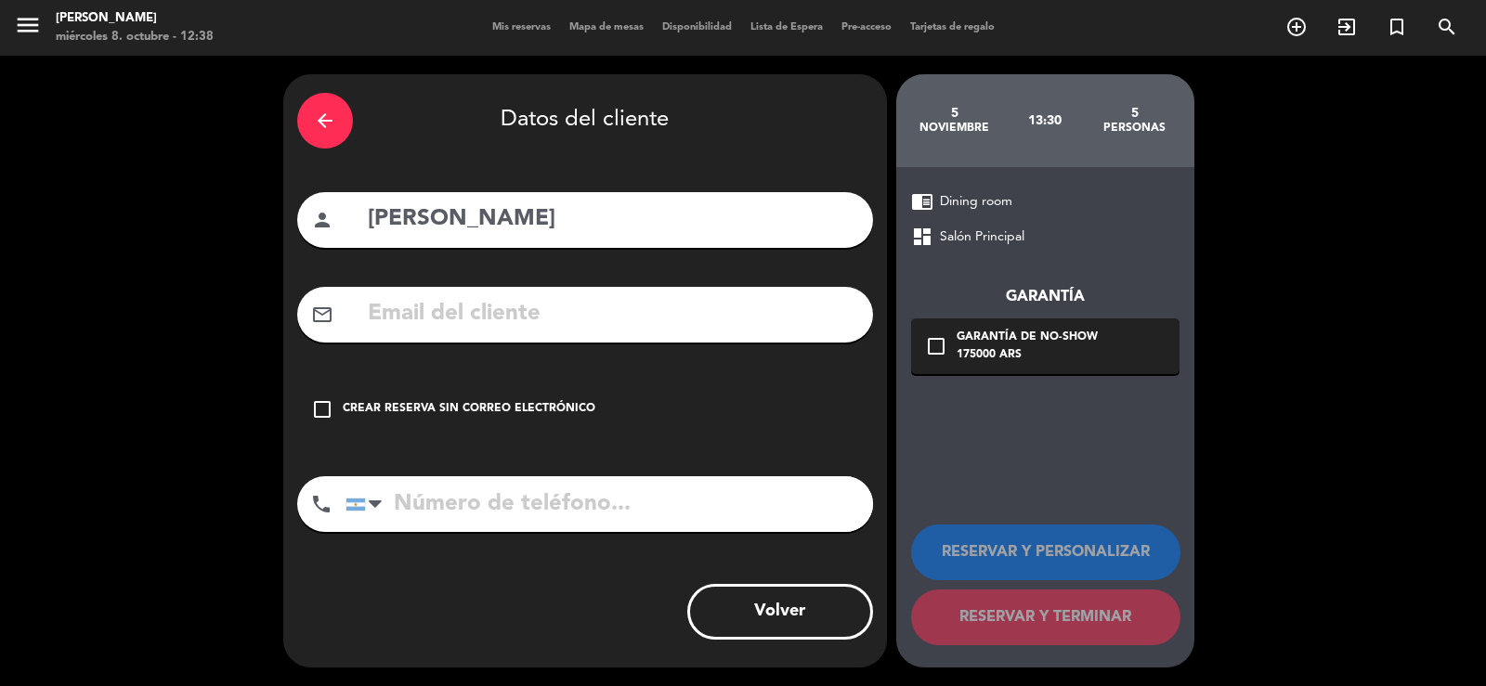
drag, startPoint x: 594, startPoint y: 328, endPoint x: 579, endPoint y: 315, distance: 20.5
click at [594, 327] on input "text" at bounding box center [612, 314] width 493 height 38
paste input "[PHONE_NUMBER] [EMAIL_ADDRESS][DOMAIN_NAME]"
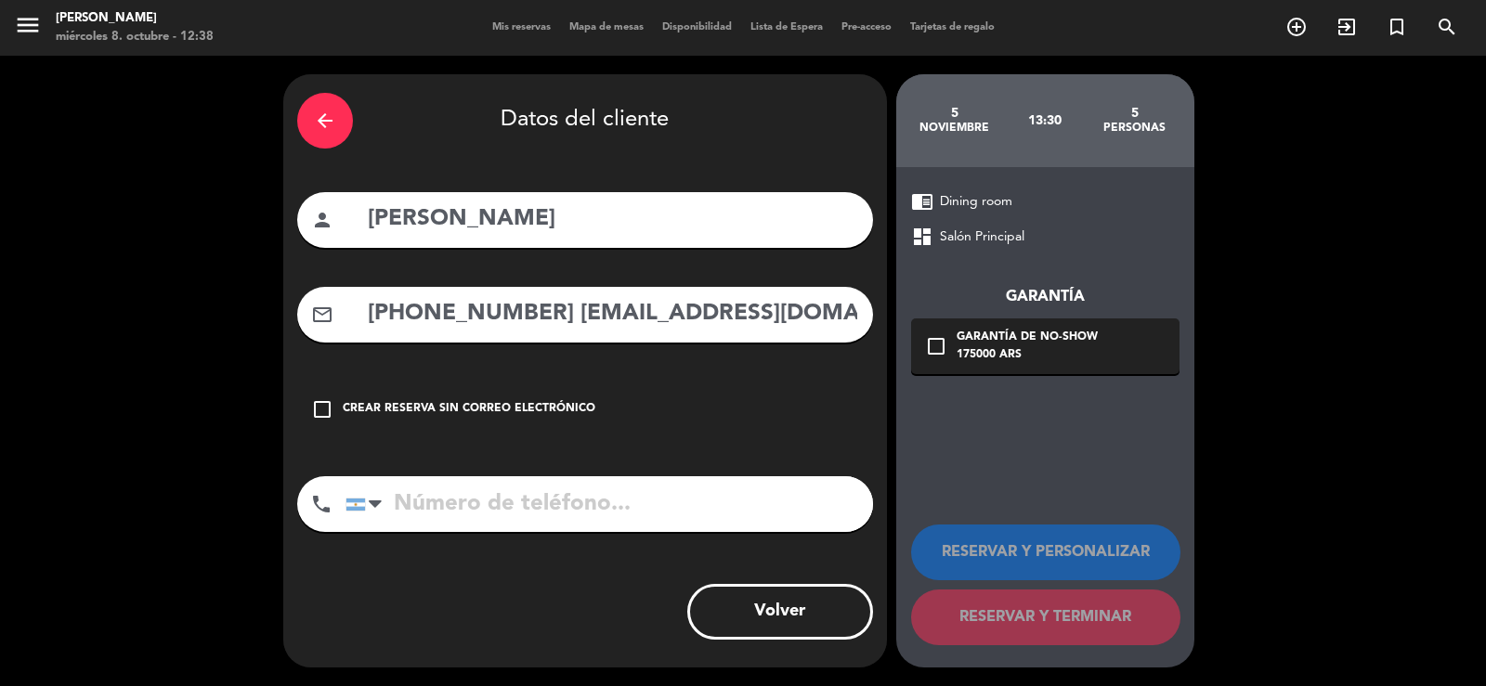
drag, startPoint x: 539, startPoint y: 319, endPoint x: 347, endPoint y: 307, distance: 191.7
click at [347, 307] on div "mail_outline [PHONE_NUMBER] [EMAIL_ADDRESS][DOMAIN_NAME]" at bounding box center [585, 315] width 576 height 56
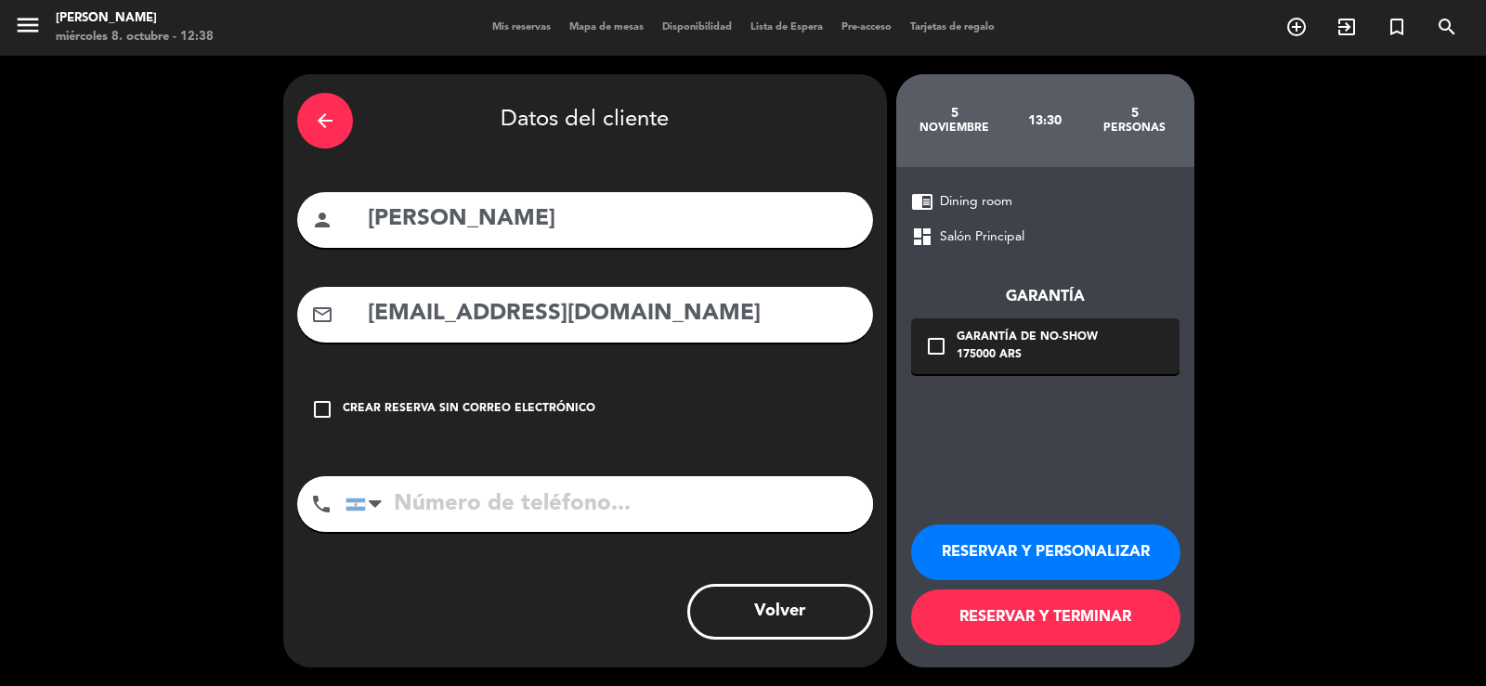
type input "[EMAIL_ADDRESS][DOMAIN_NAME]"
click at [741, 507] on input "tel" at bounding box center [610, 504] width 528 height 56
paste input "[PHONE_NUMBER]"
type input "[PHONE_NUMBER]"
click at [959, 379] on div "chrome_reader_mode Dining room dashboard Salón Principal Garantía check_box_out…" at bounding box center [1045, 417] width 298 height 501
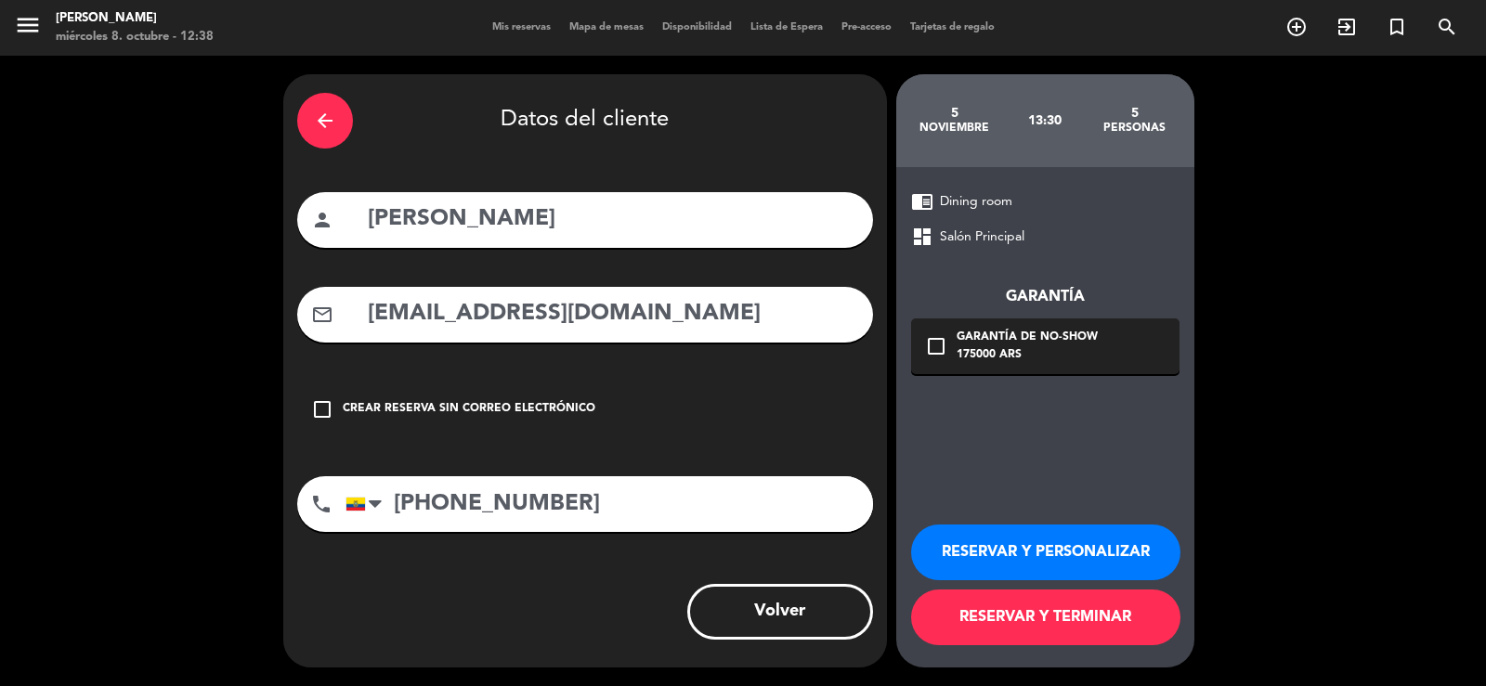
click at [1009, 374] on div "check_box_outline_blank Garantía de no-show 175000 ARS" at bounding box center [1045, 347] width 268 height 56
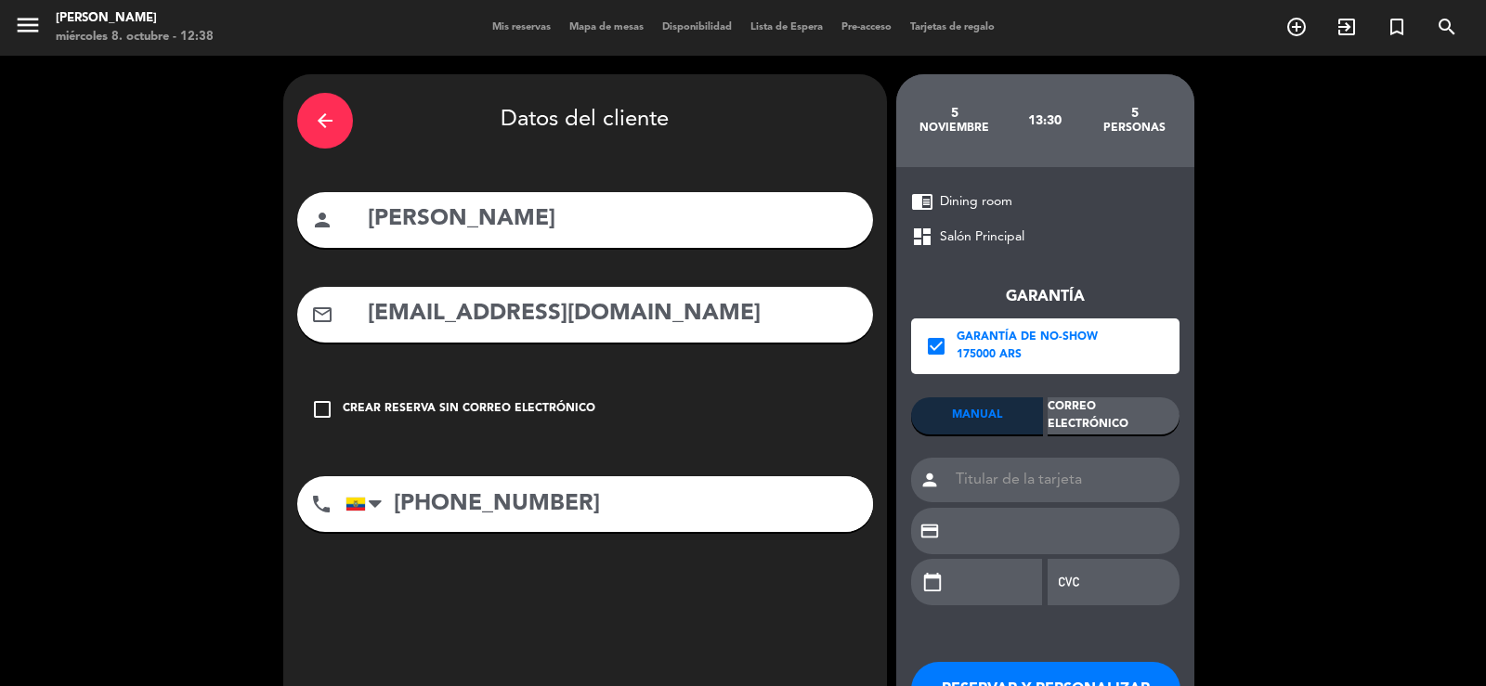
click at [1071, 392] on div "Garantía check_box Garantía de no-show 175000 ARS MANUAL Correo Electrónico per…" at bounding box center [1045, 435] width 268 height 375
click at [1110, 428] on div "Correo Electrónico" at bounding box center [1114, 416] width 132 height 37
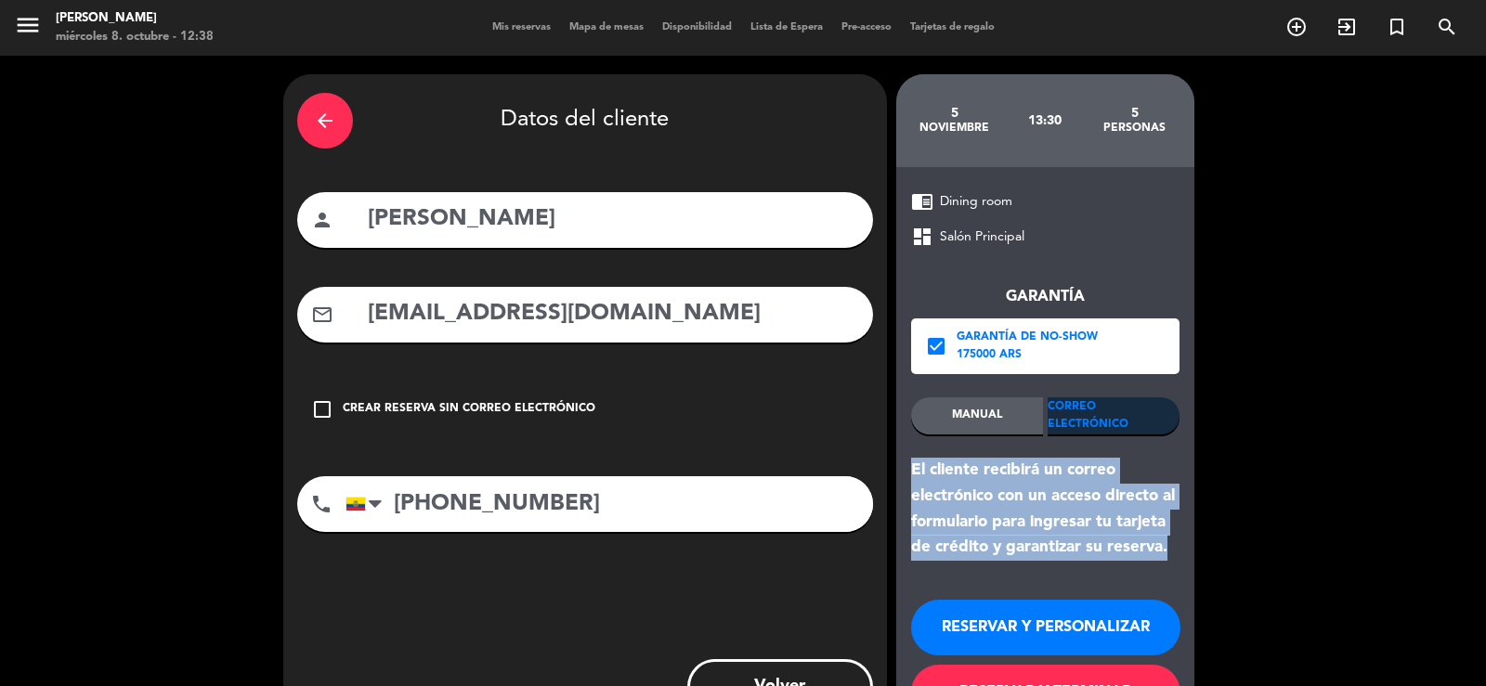
drag, startPoint x: 1177, startPoint y: 552, endPoint x: 910, endPoint y: 470, distance: 278.8
click at [910, 470] on div "chrome_reader_mode Dining room dashboard Salón Principal Garantía check_box Gar…" at bounding box center [1045, 455] width 298 height 576
copy div "El cliente recibirá un correo electrónico con un acceso directo al formulario p…"
drag, startPoint x: 944, startPoint y: 627, endPoint x: 165, endPoint y: 18, distance: 988.5
click at [942, 626] on button "RESERVAR Y PERSONALIZAR" at bounding box center [1045, 628] width 269 height 56
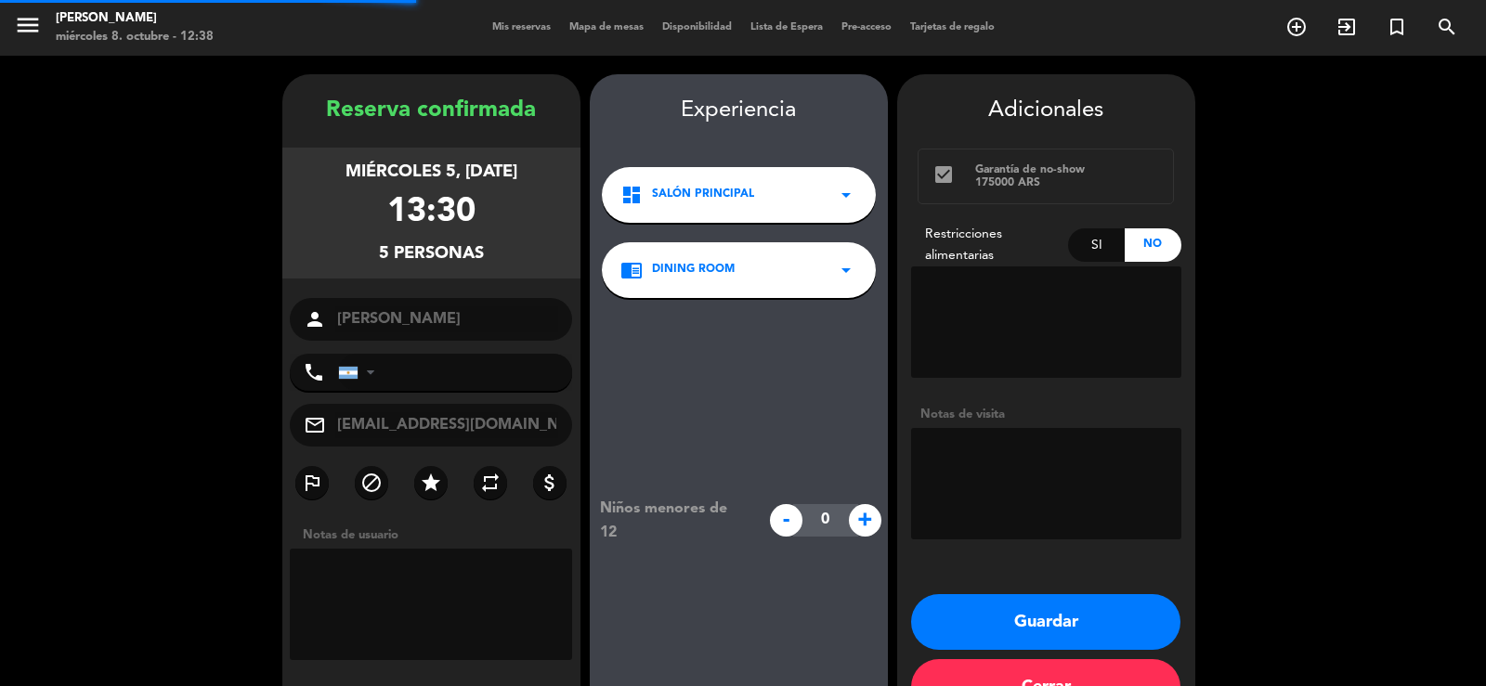
type input "[PHONE_NUMBER]"
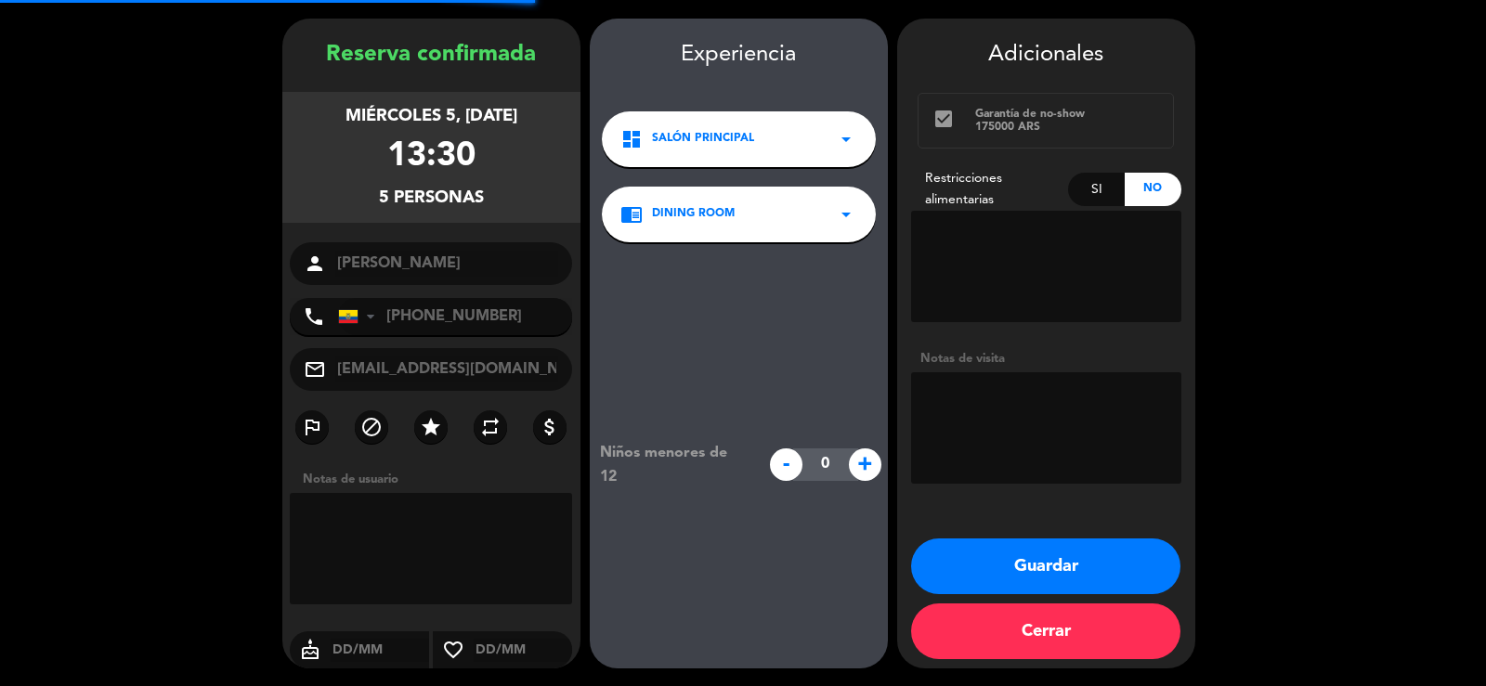
scroll to position [57, 0]
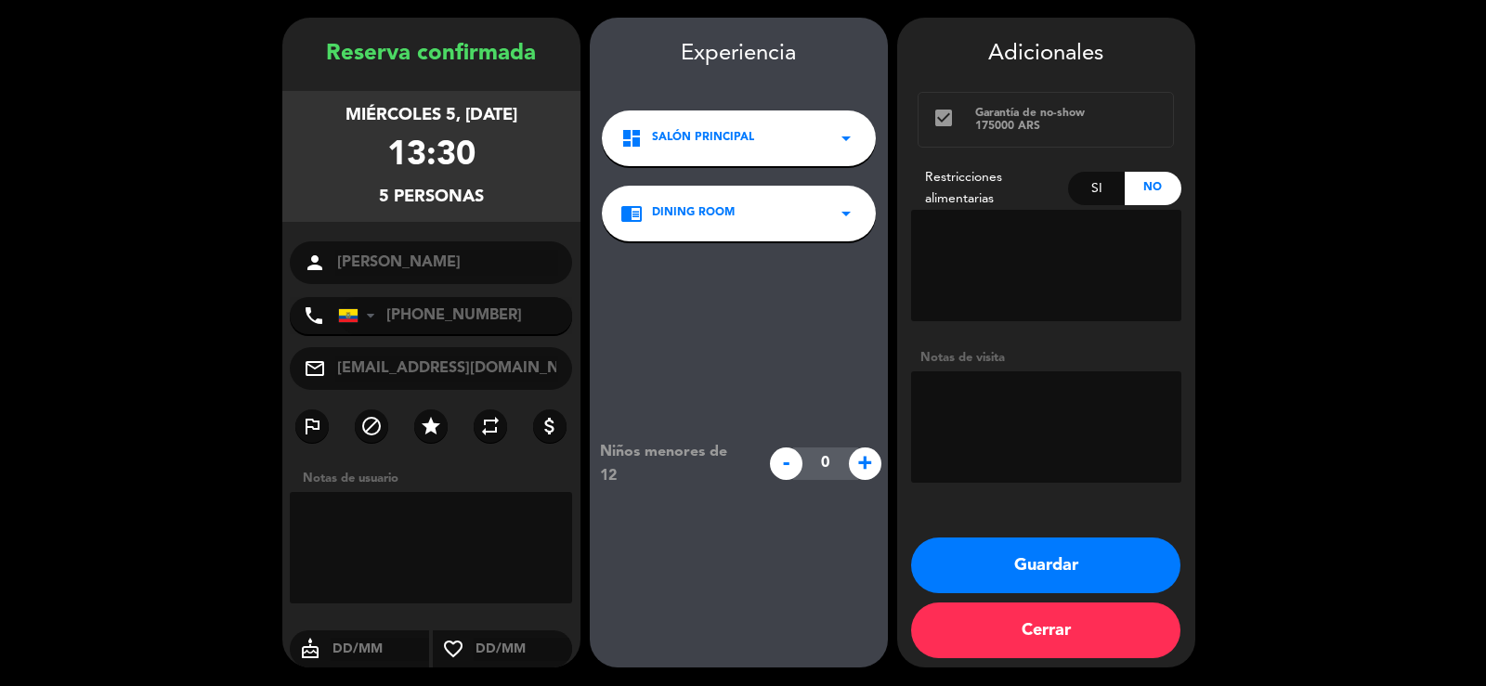
drag, startPoint x: 311, startPoint y: 107, endPoint x: 553, endPoint y: 213, distance: 263.7
click at [506, 184] on div "miércoles 5, [DATE] 13:30 5 personas" at bounding box center [431, 156] width 298 height 131
copy div "miércoles 5, [DATE] 13:30 5 personas"
click at [1035, 567] on button "Guardar" at bounding box center [1045, 566] width 269 height 56
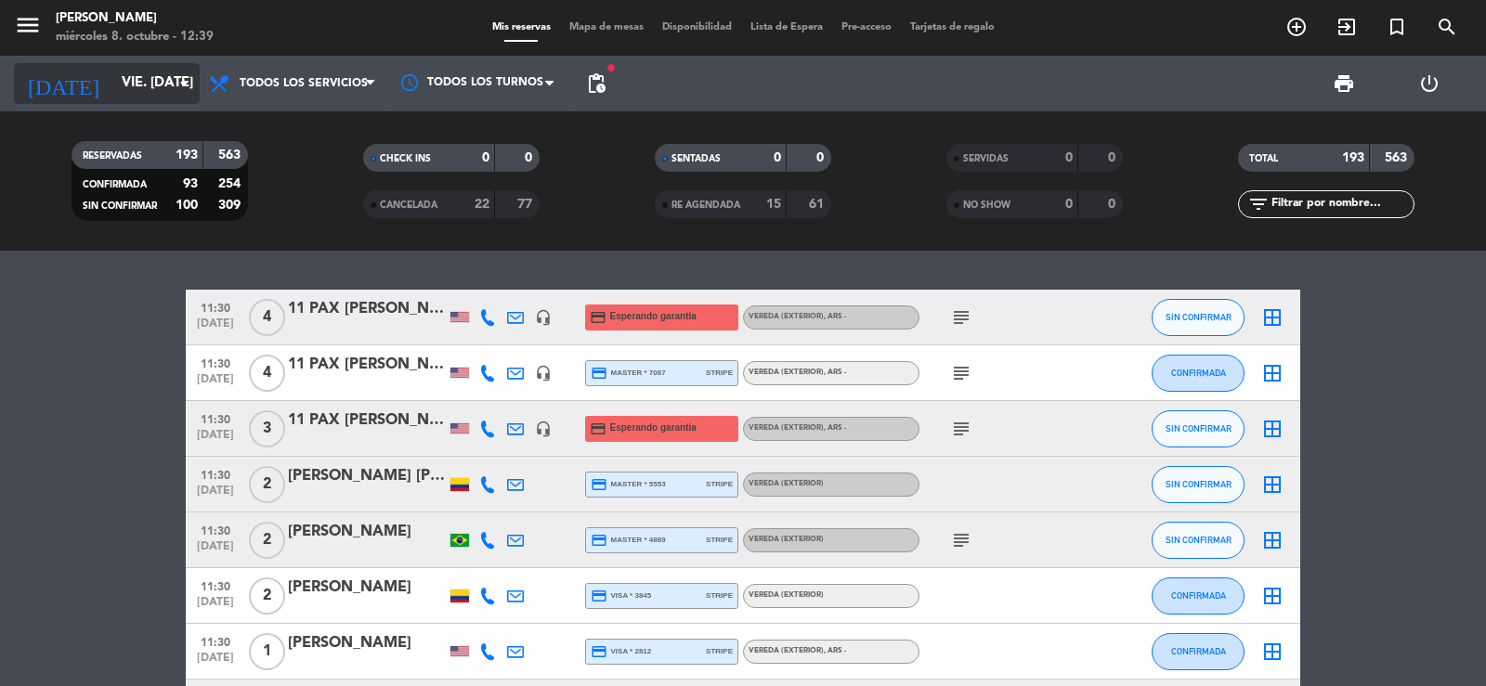
click at [112, 99] on input "vie. [DATE]" at bounding box center [201, 83] width 179 height 35
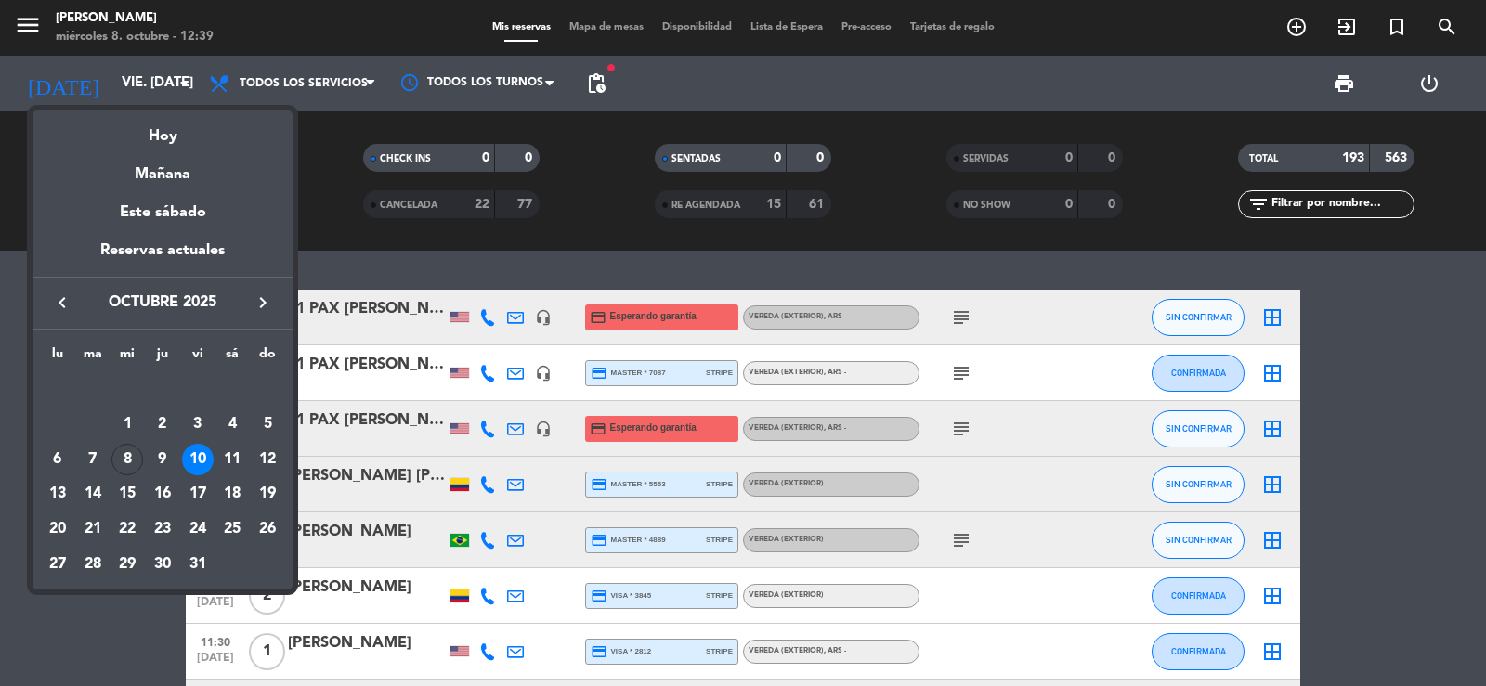
click at [264, 307] on icon "keyboard_arrow_right" at bounding box center [263, 303] width 22 height 22
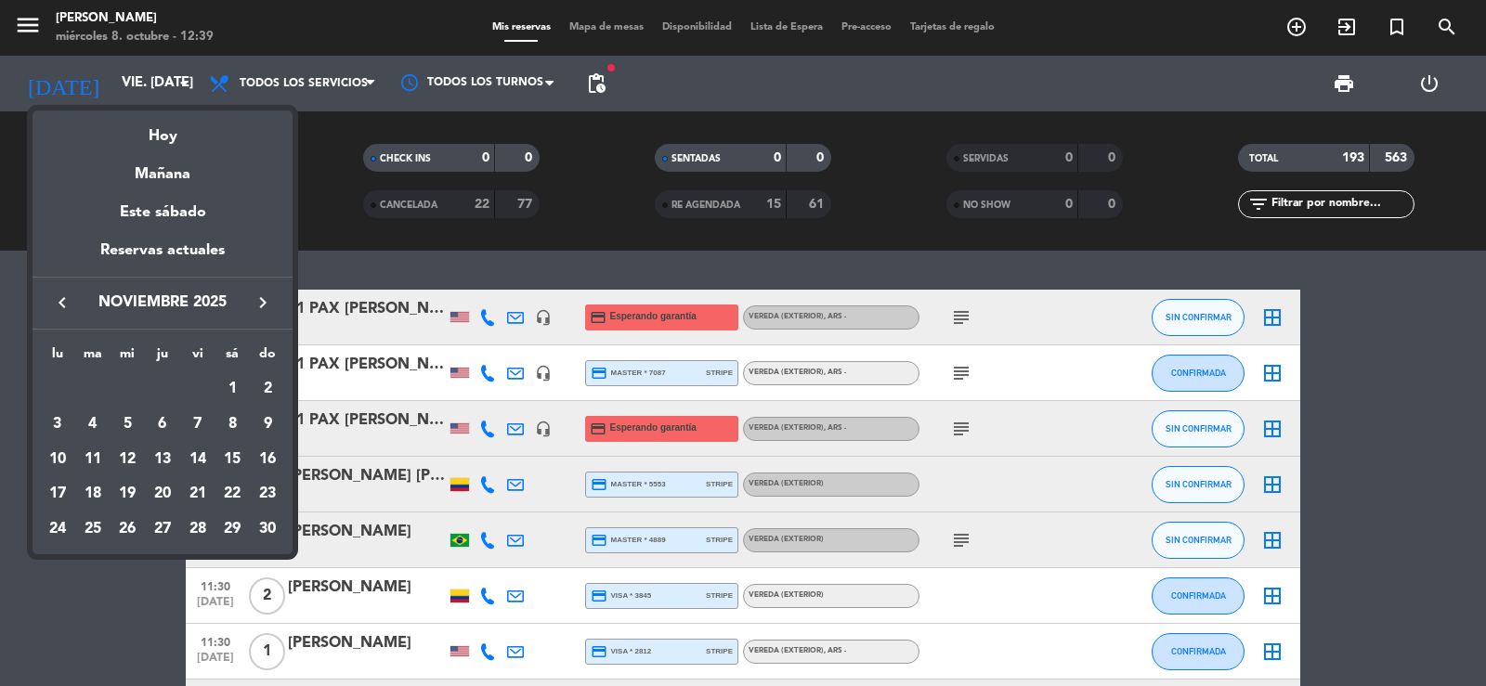
click at [264, 307] on icon "keyboard_arrow_right" at bounding box center [263, 303] width 22 height 22
click at [69, 454] on div "8" at bounding box center [58, 460] width 32 height 32
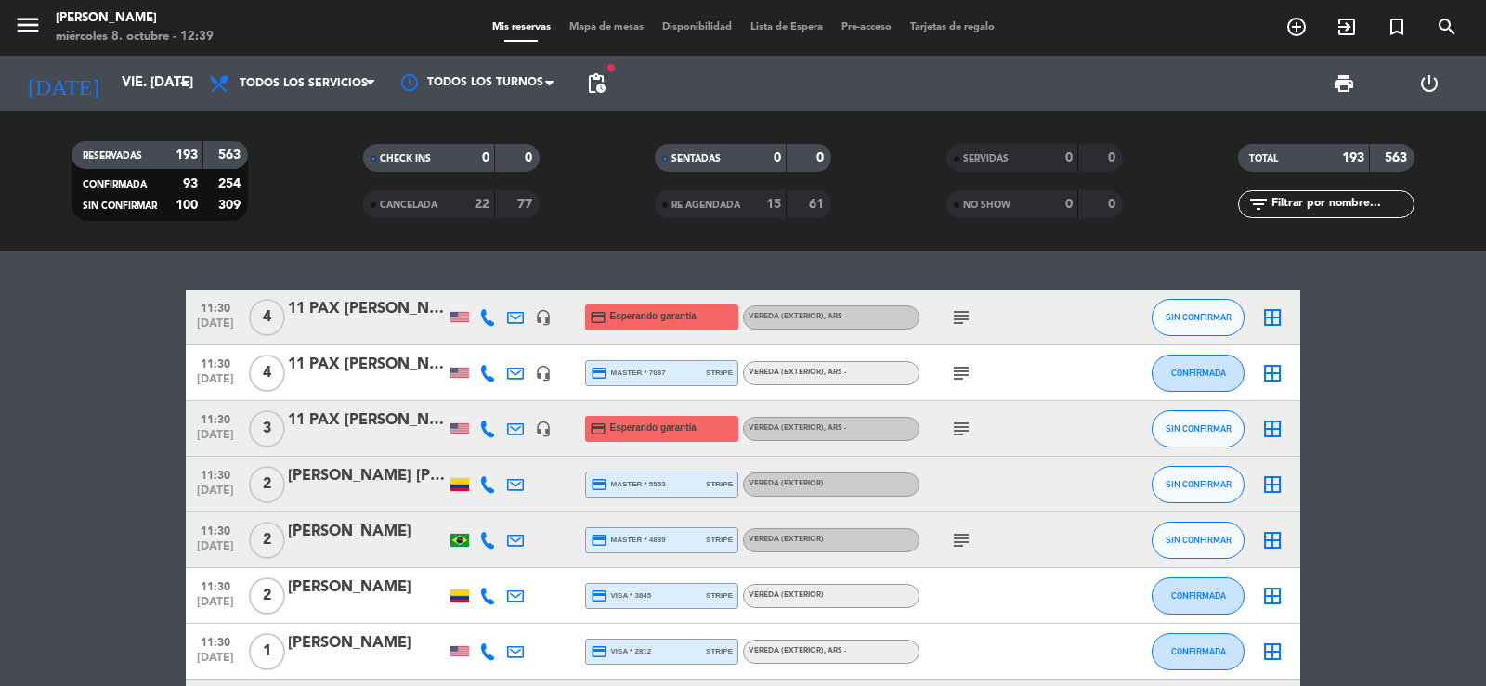
type input "lun. 8 dic."
